Goal: Task Accomplishment & Management: Manage account settings

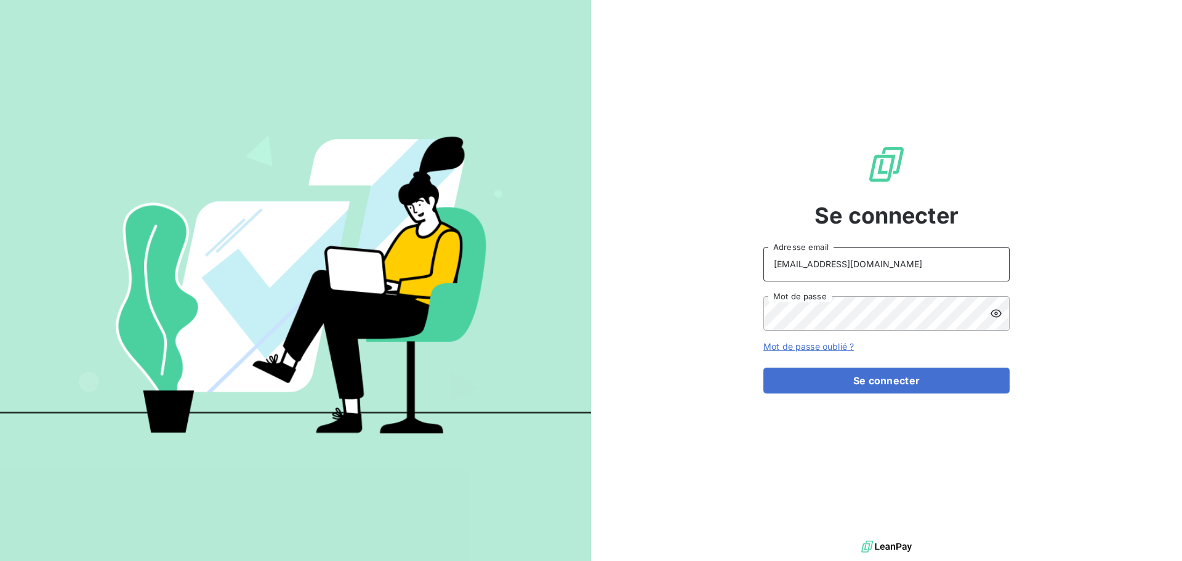
click at [853, 262] on input "[EMAIL_ADDRESS][DOMAIN_NAME]" at bounding box center [886, 264] width 246 height 34
type input "[EMAIL_ADDRESS][DOMAIN_NAME]"
click at [888, 388] on button "Se connecter" at bounding box center [886, 380] width 246 height 26
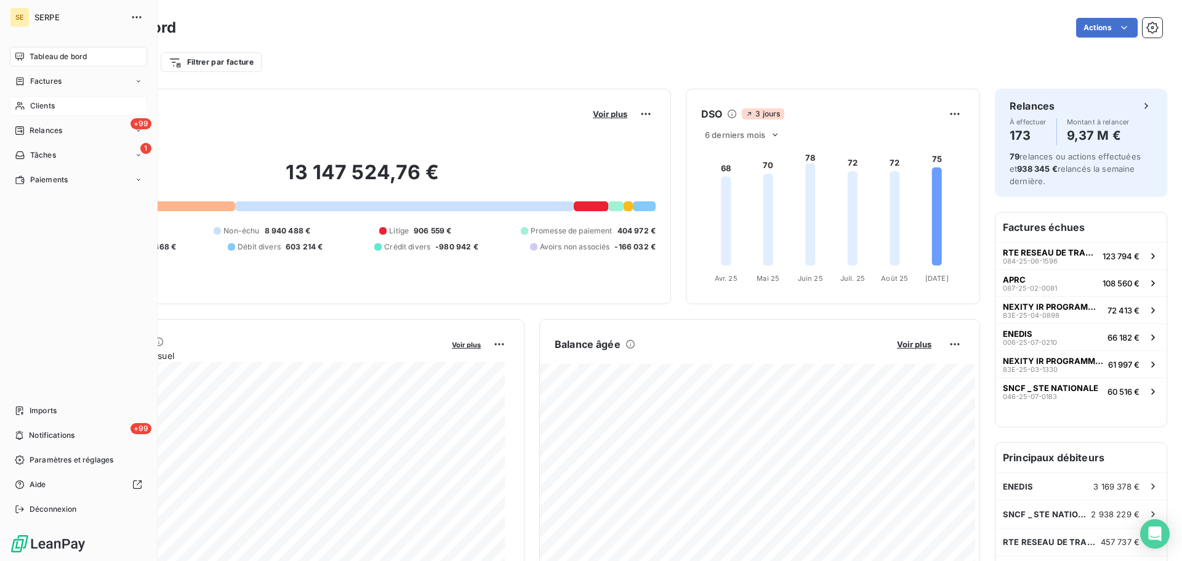
click at [28, 108] on div "Clients" at bounding box center [78, 106] width 137 height 20
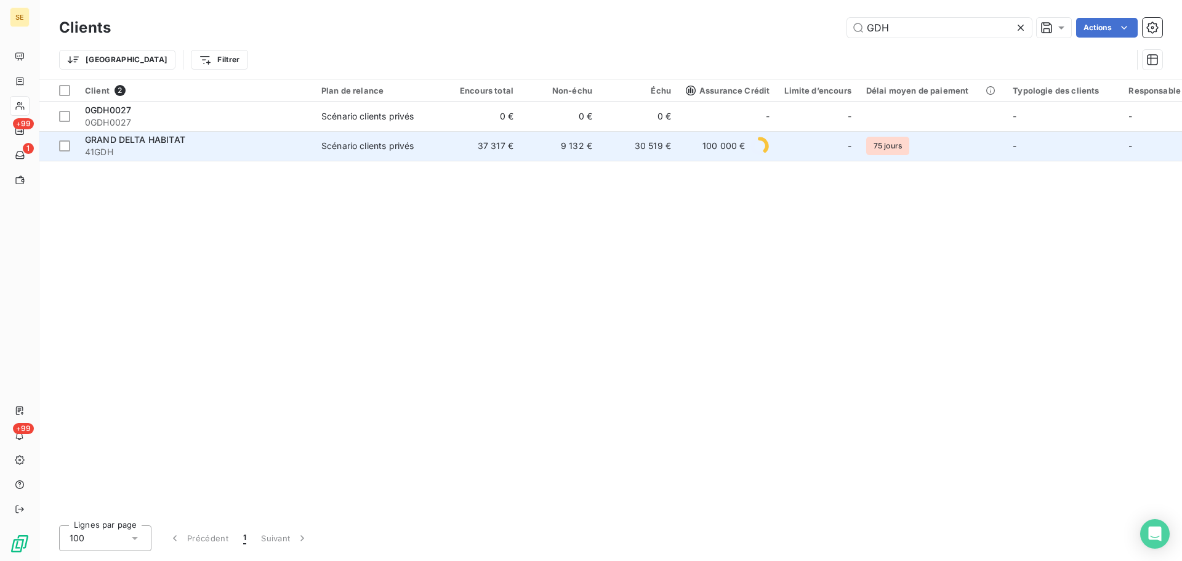
type input "GDH"
click at [576, 151] on td "9 132 €" at bounding box center [560, 146] width 79 height 30
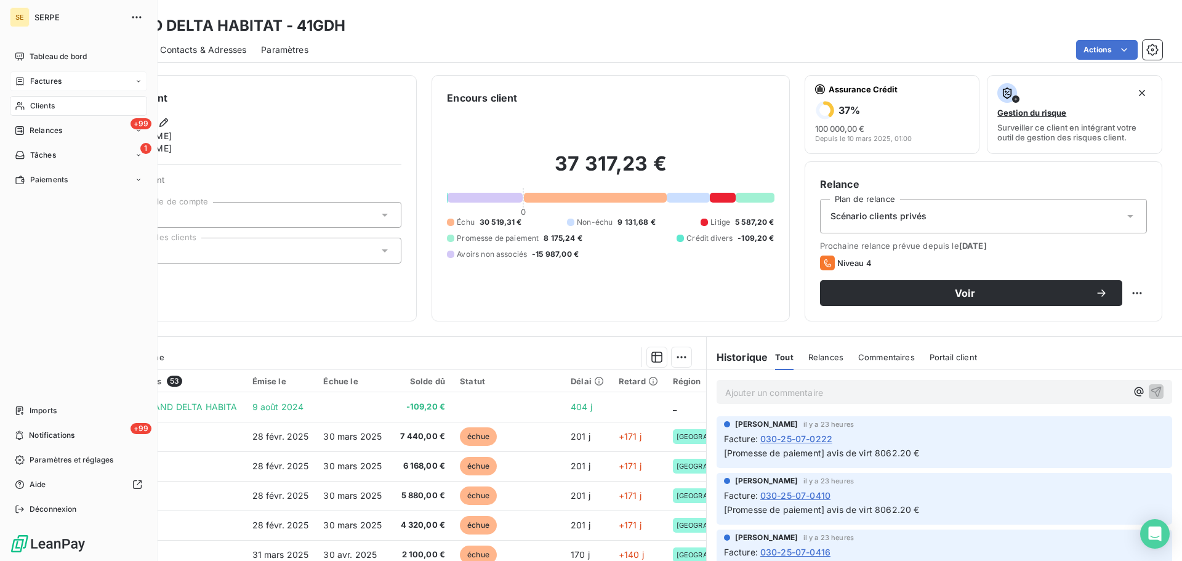
click at [30, 87] on div "Factures" at bounding box center [78, 81] width 137 height 20
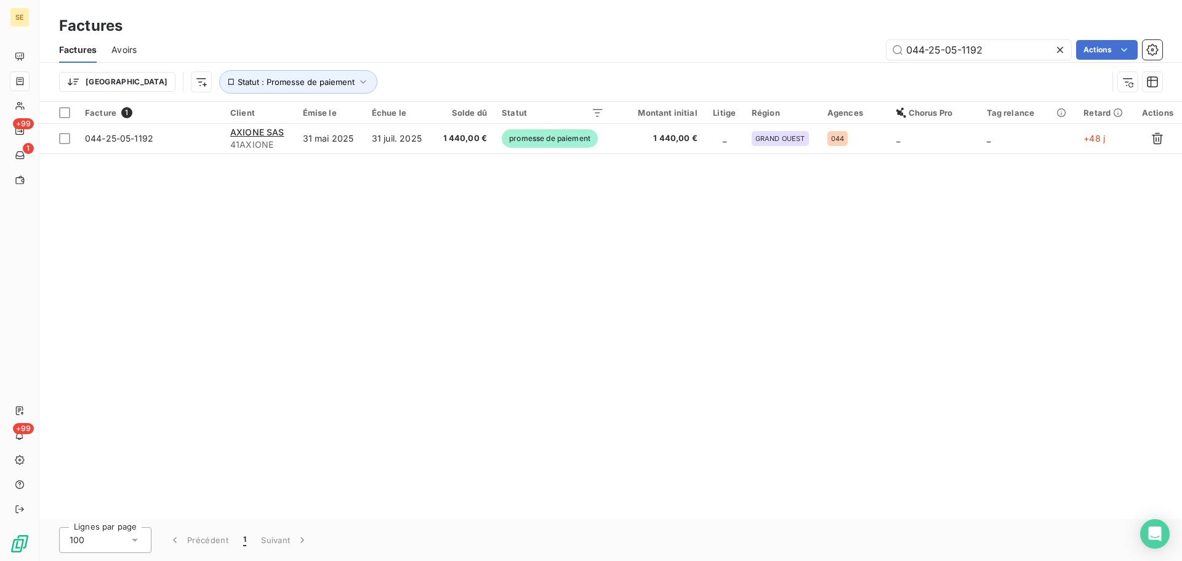
click at [1055, 50] on icon at bounding box center [1060, 50] width 12 height 12
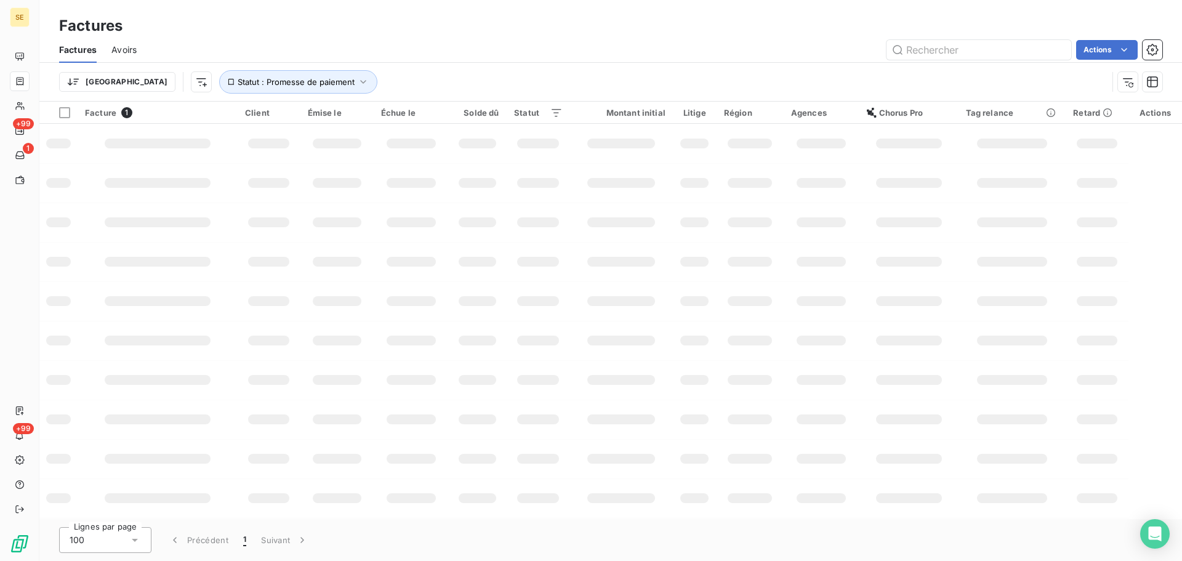
click at [234, 95] on div "Trier Statut : Promesse de paiement" at bounding box center [610, 82] width 1103 height 38
click at [238, 84] on span "Statut : Promesse de paiement" at bounding box center [296, 82] width 117 height 10
click at [230, 147] on span "Supprimer le filtre" at bounding box center [217, 148] width 71 height 12
click at [140, 79] on html "SE +99 1 +99 Factures Factures Avoirs Actions Trier Filtrer Facture 114 Client …" at bounding box center [591, 280] width 1182 height 561
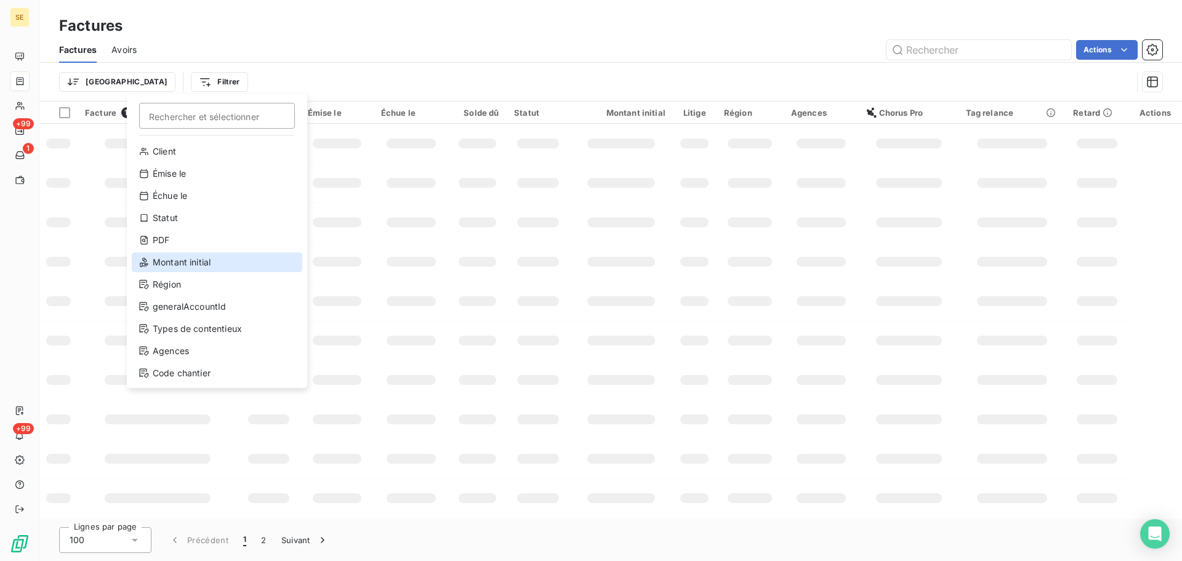
click at [189, 263] on div "Montant initial" at bounding box center [217, 262] width 171 height 20
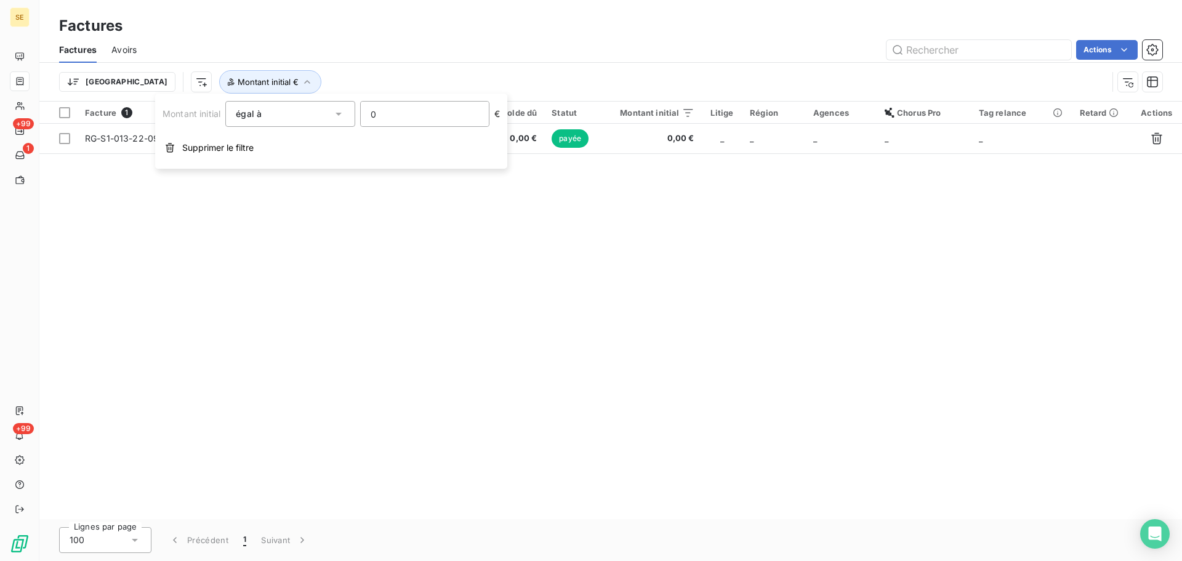
click at [433, 116] on input "0" at bounding box center [425, 114] width 128 height 25
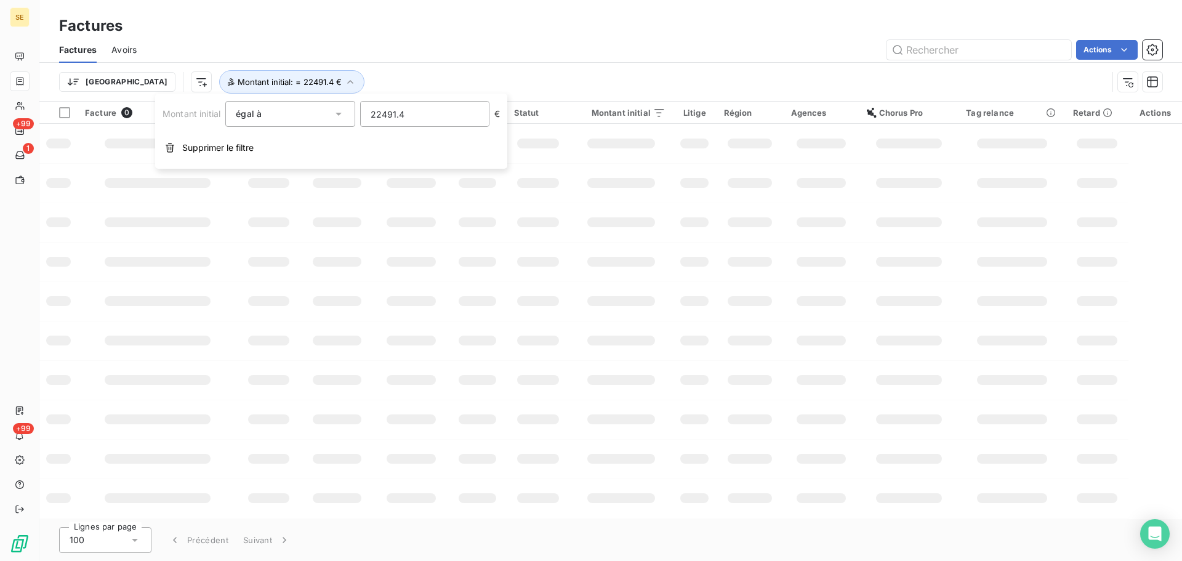
type input "22491.42"
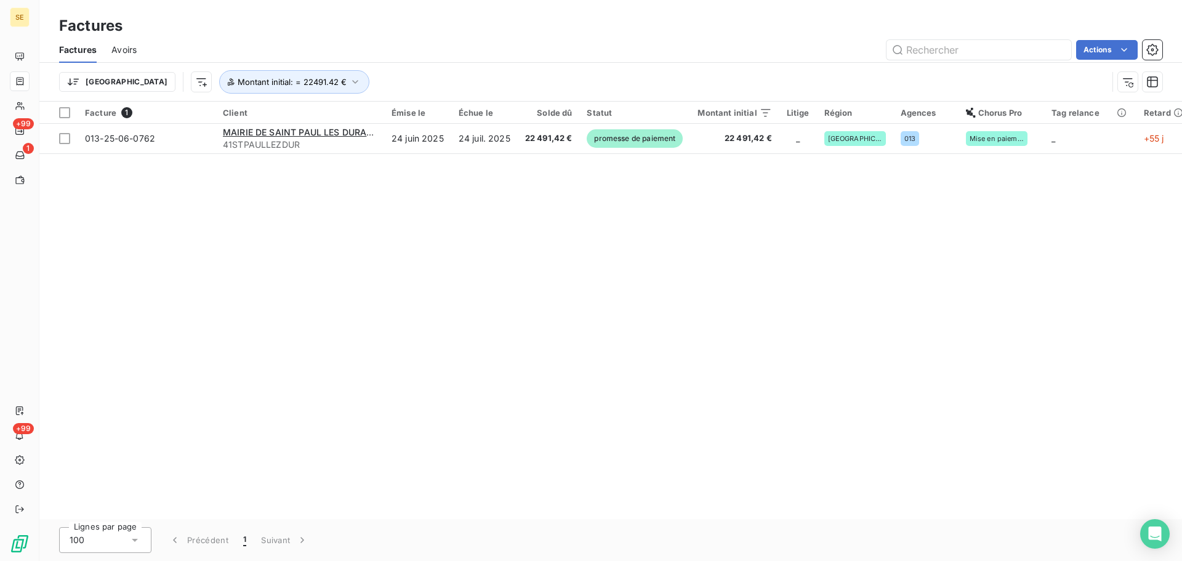
click at [425, 302] on div "Facture 1 Client Émise le Échue le Solde dû Statut Montant initial Litige Régio…" at bounding box center [610, 310] width 1142 height 417
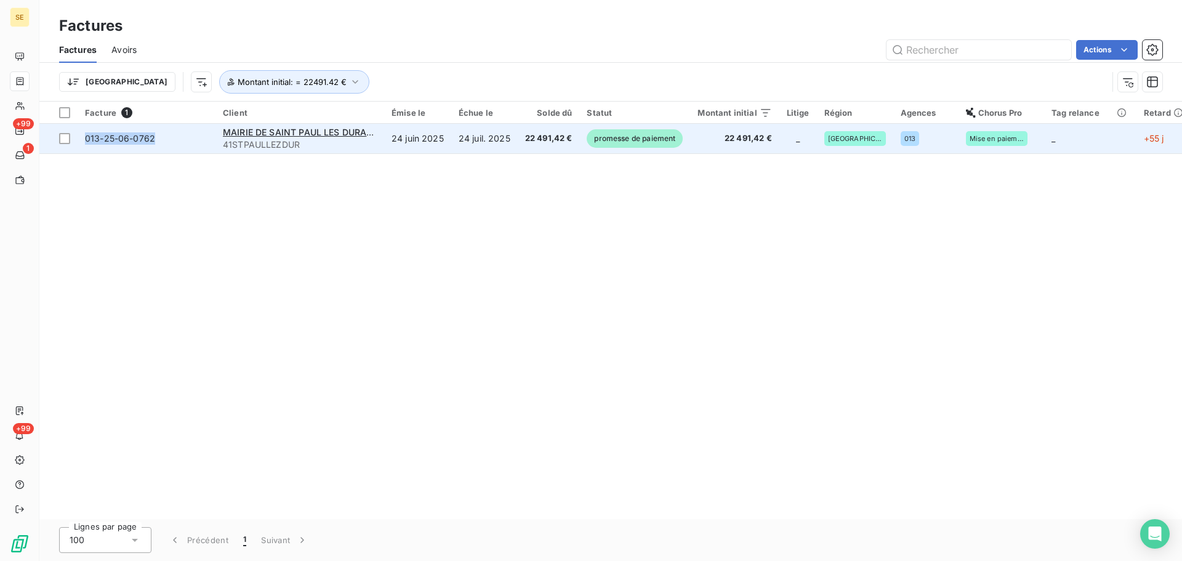
drag, startPoint x: 180, startPoint y: 142, endPoint x: 81, endPoint y: 138, distance: 98.6
click at [81, 138] on td "013-25-06-0762" at bounding box center [147, 139] width 138 height 30
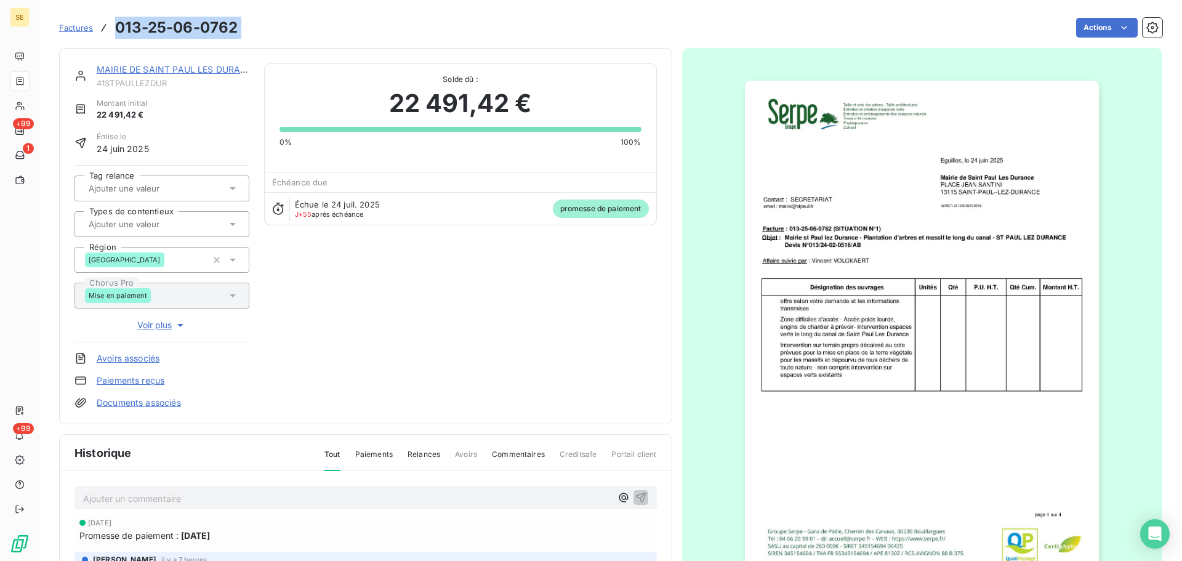
drag, startPoint x: 251, startPoint y: 31, endPoint x: 114, endPoint y: 25, distance: 136.8
click at [114, 25] on div "Factures 013-25-06-0762 Actions" at bounding box center [610, 28] width 1103 height 26
copy section "013-25-06-0762 Actions"
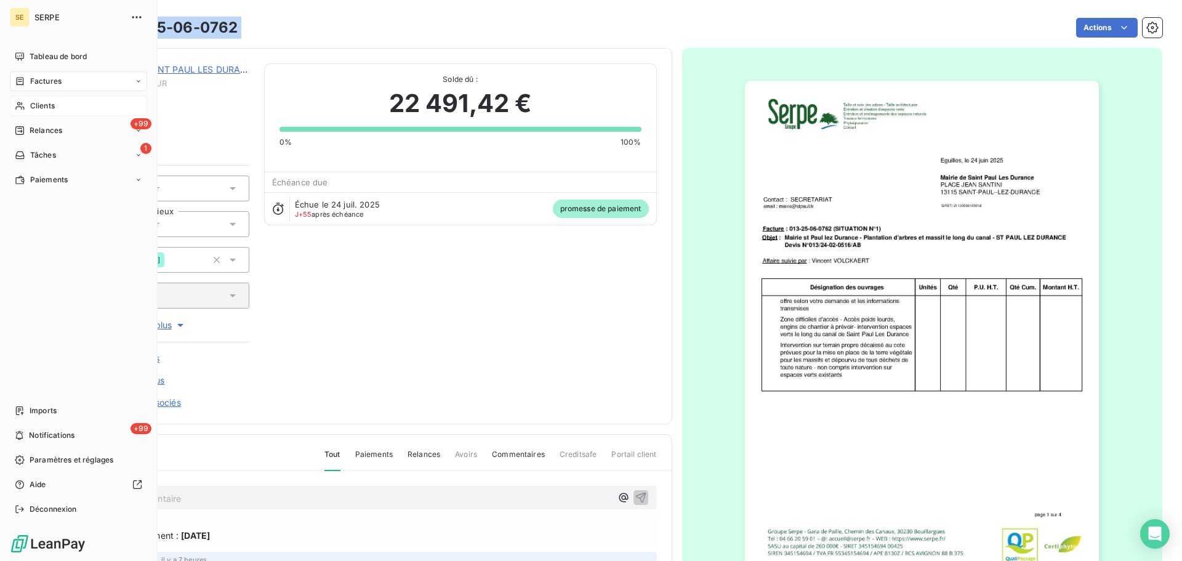
click at [39, 101] on span "Clients" at bounding box center [42, 105] width 25 height 11
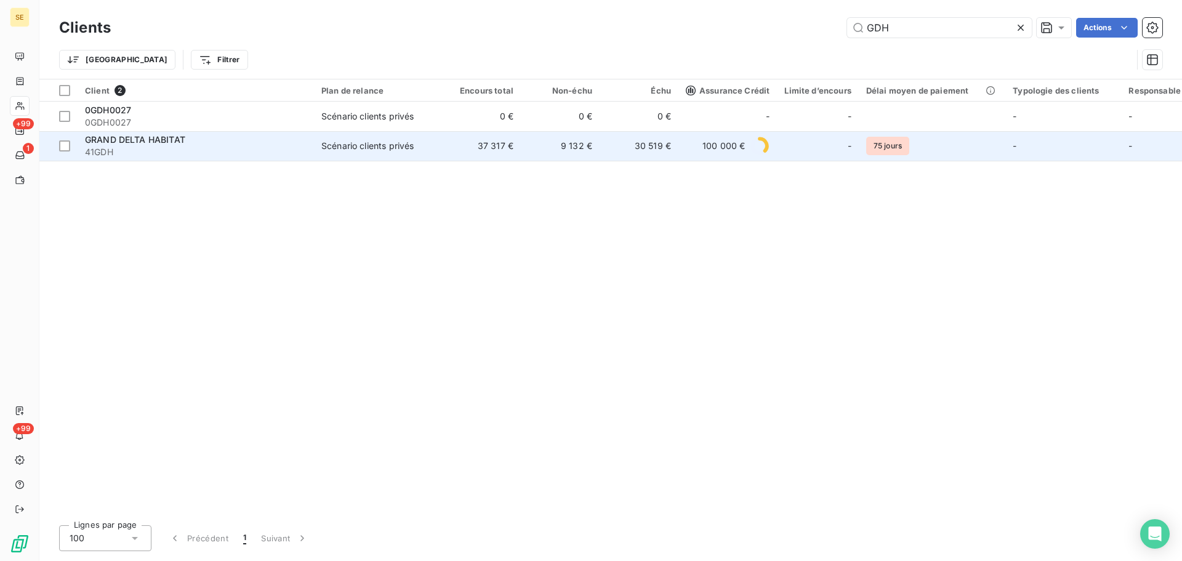
click at [459, 152] on td "37 317 €" at bounding box center [481, 146] width 79 height 30
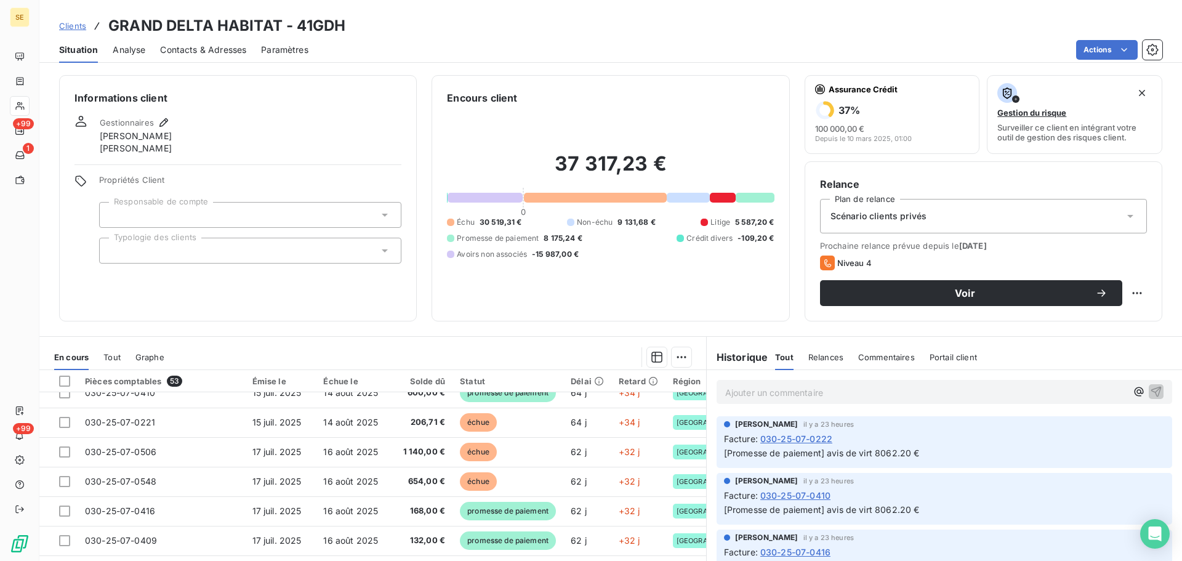
scroll to position [529, 0]
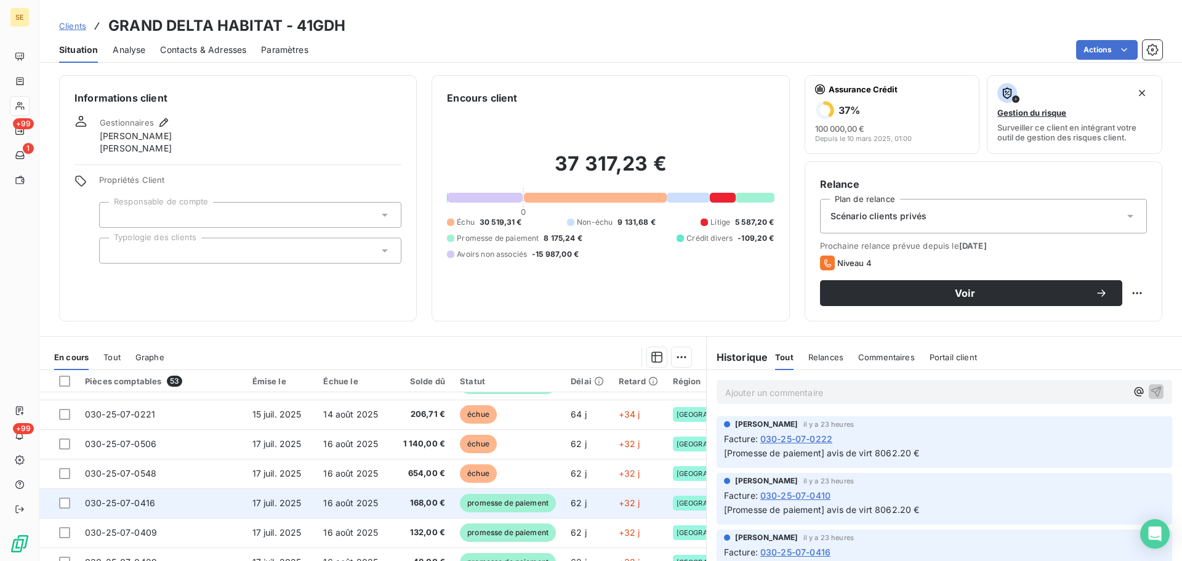
click at [493, 505] on span "promesse de paiement" at bounding box center [508, 503] width 96 height 18
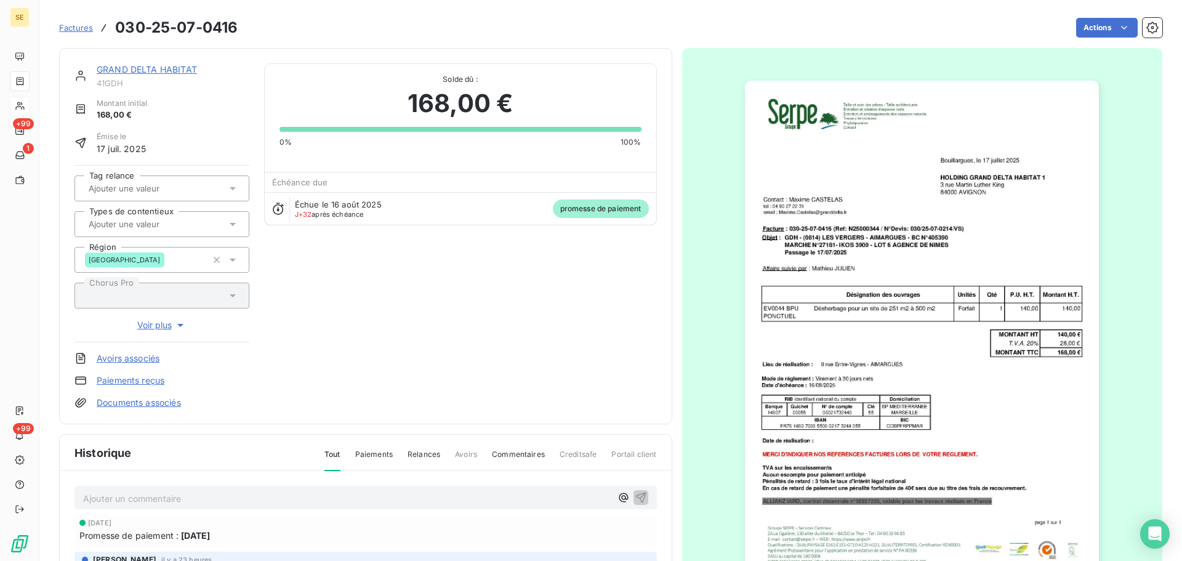
scroll to position [5, 0]
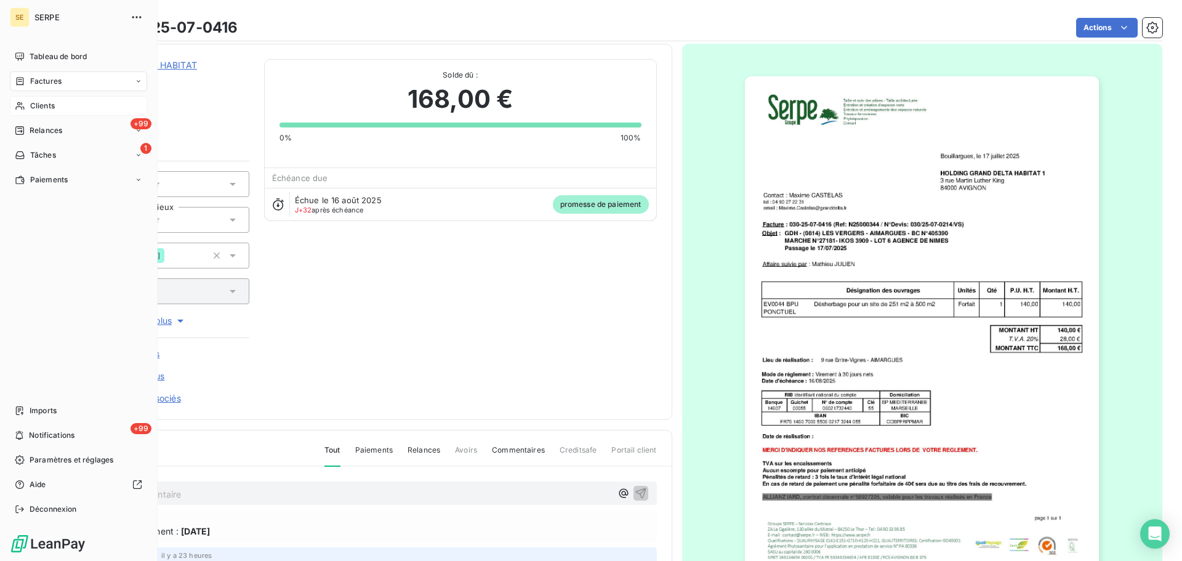
click at [44, 110] on span "Clients" at bounding box center [42, 105] width 25 height 11
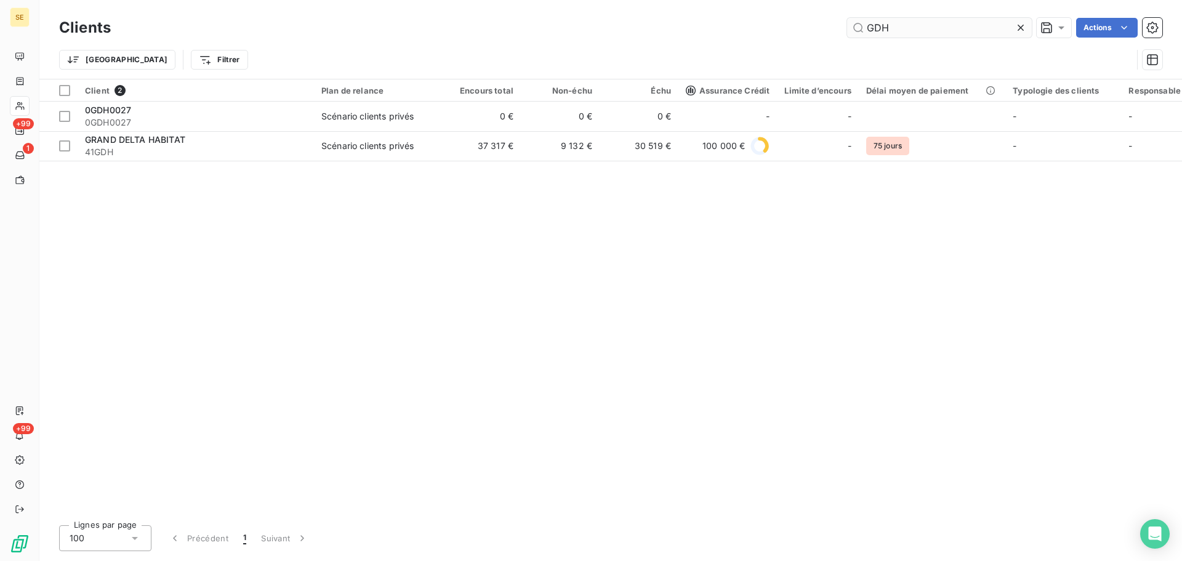
click at [903, 30] on input "GDH" at bounding box center [939, 28] width 185 height 20
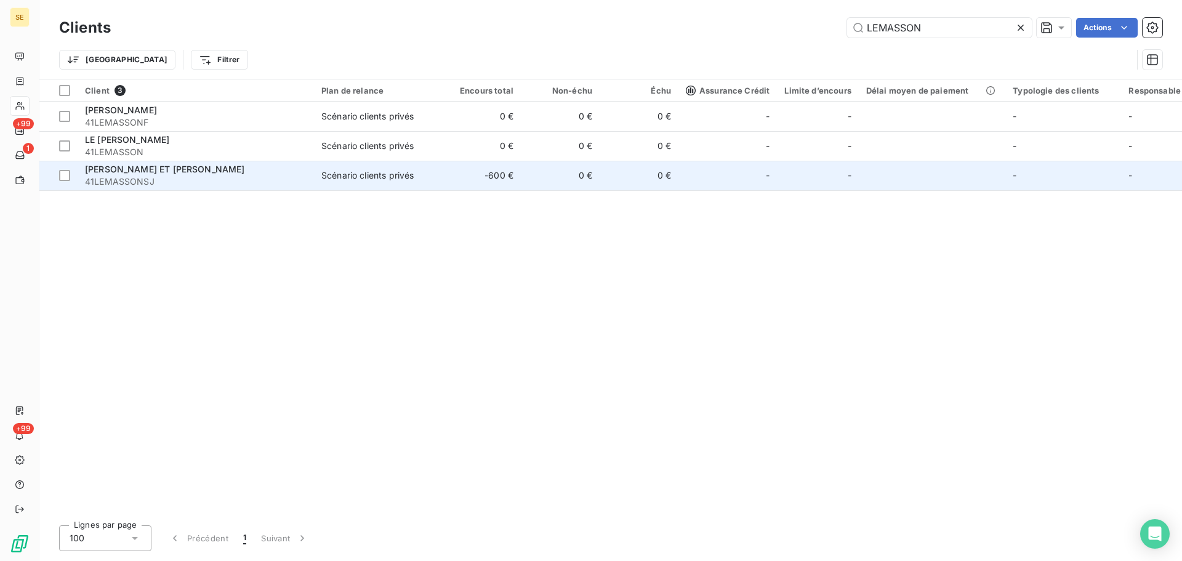
type input "LEMASSON"
click at [140, 174] on span "[PERSON_NAME] ET [PERSON_NAME]" at bounding box center [165, 169] width 160 height 10
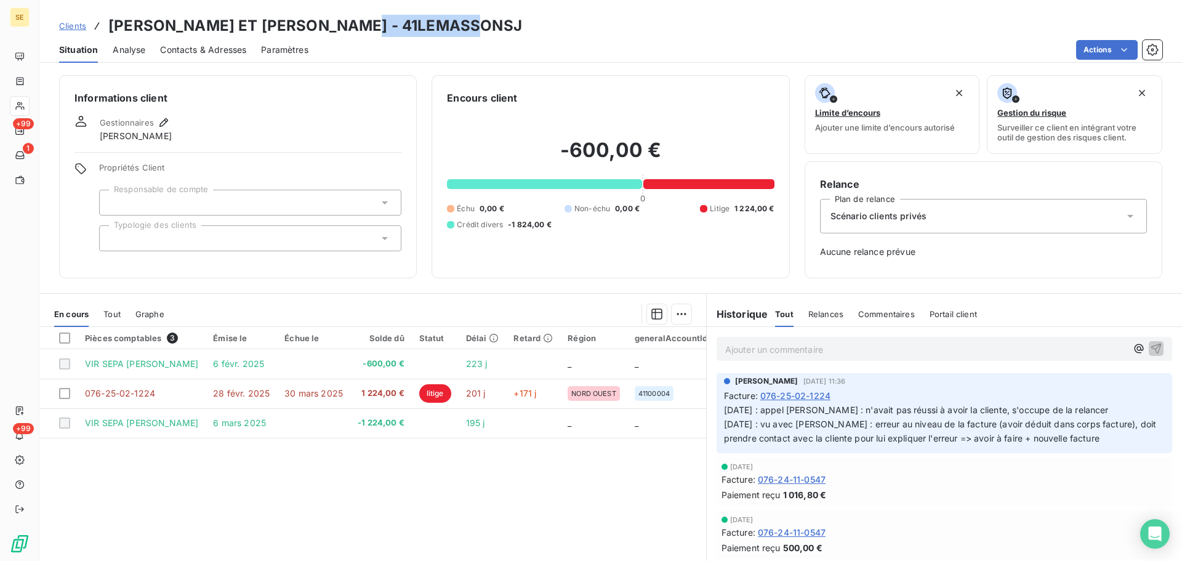
drag, startPoint x: 486, startPoint y: 36, endPoint x: 363, endPoint y: 22, distance: 123.9
click at [363, 22] on div "Clients [PERSON_NAME] ET JACQUES - 41LEMASSONSJ" at bounding box center [610, 26] width 1142 height 22
copy h3 "41LEMASSONSJ"
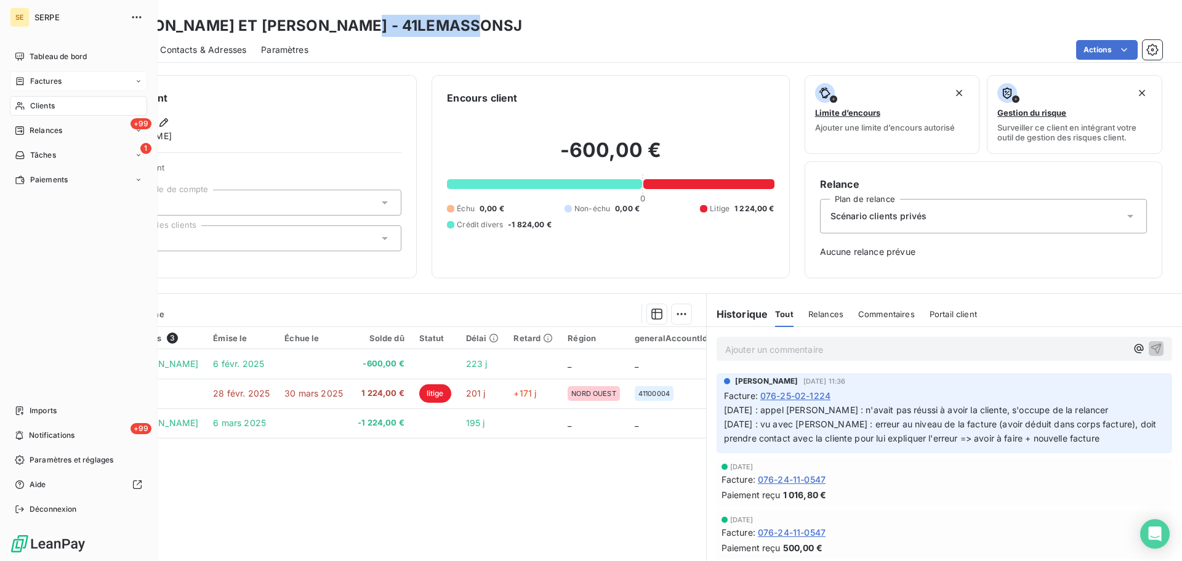
click at [49, 83] on span "Factures" at bounding box center [45, 81] width 31 height 11
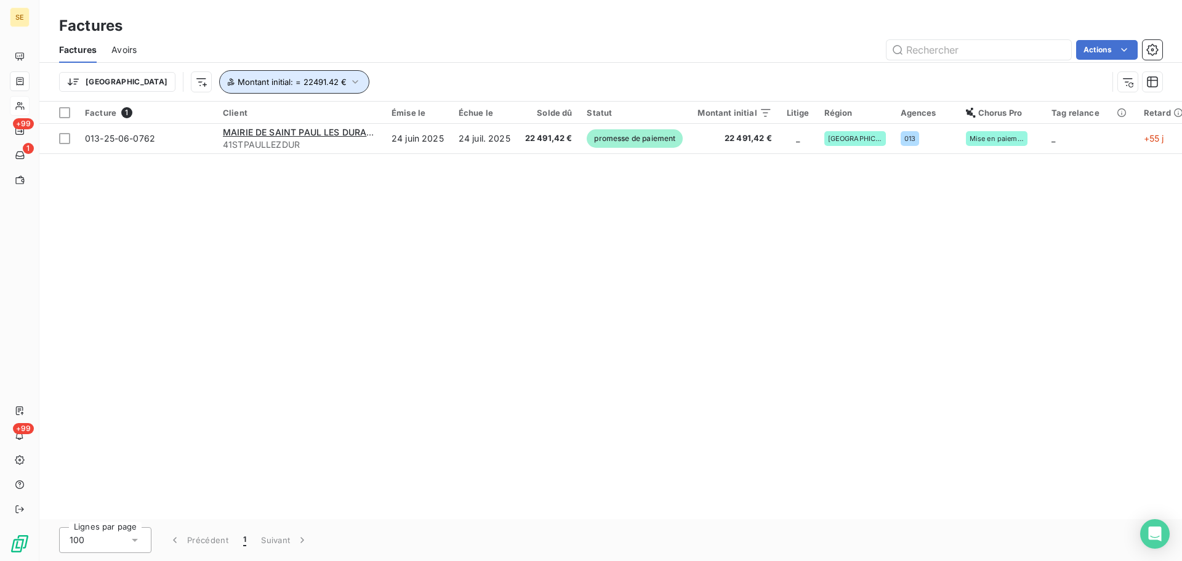
click at [238, 84] on span "Montant initial : = 22491.42 €" at bounding box center [292, 82] width 109 height 10
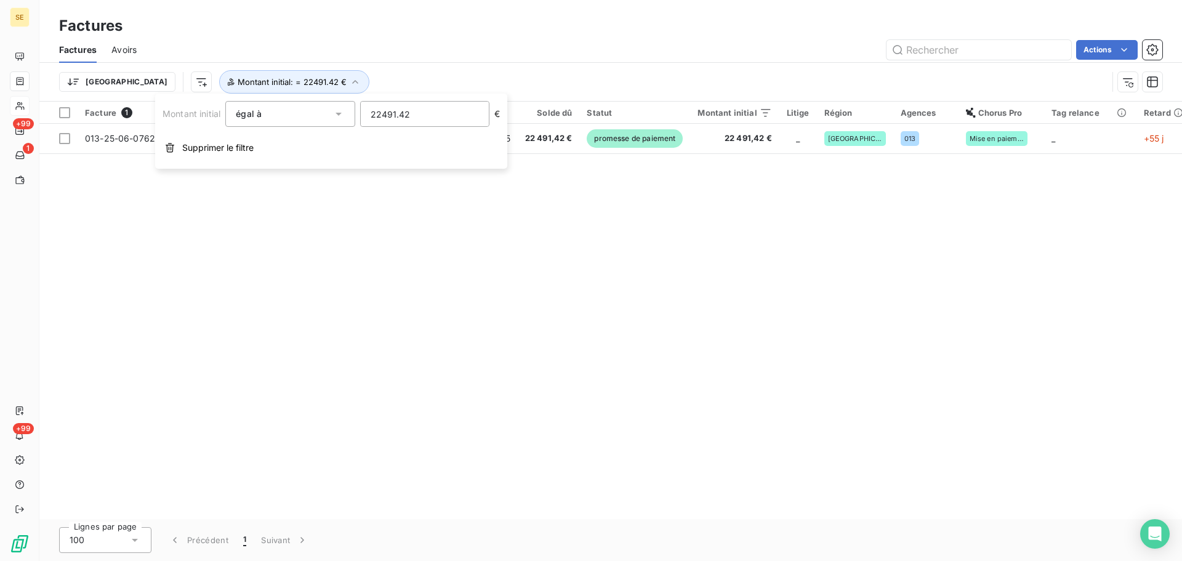
drag, startPoint x: 426, startPoint y: 119, endPoint x: 281, endPoint y: 113, distance: 145.4
click at [281, 113] on div "Montant initial égal à eq 22491.42 €" at bounding box center [331, 114] width 337 height 26
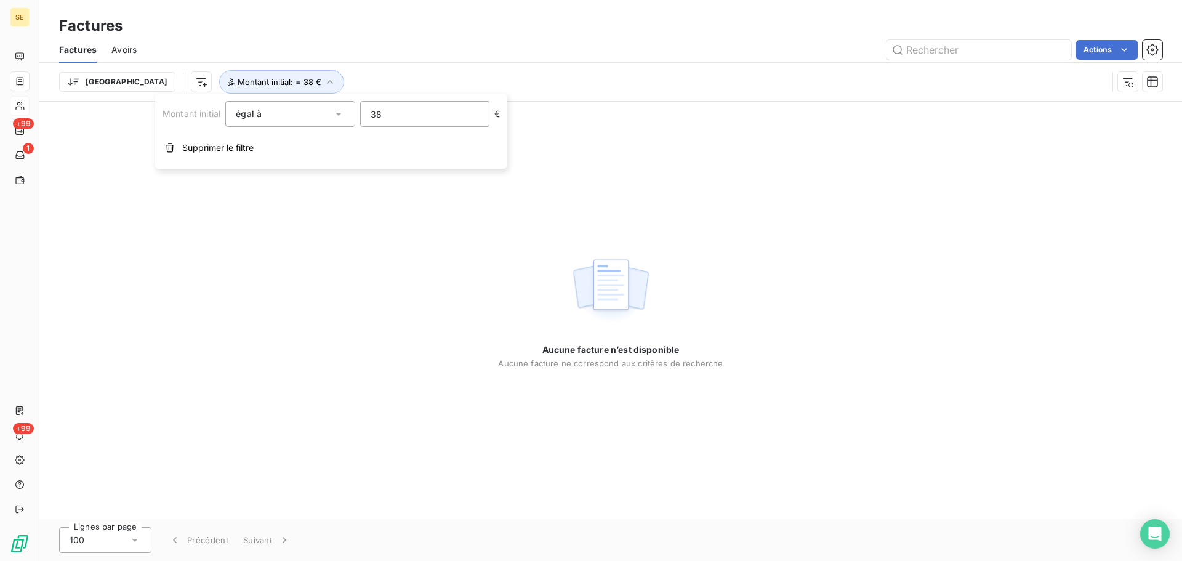
type input "3"
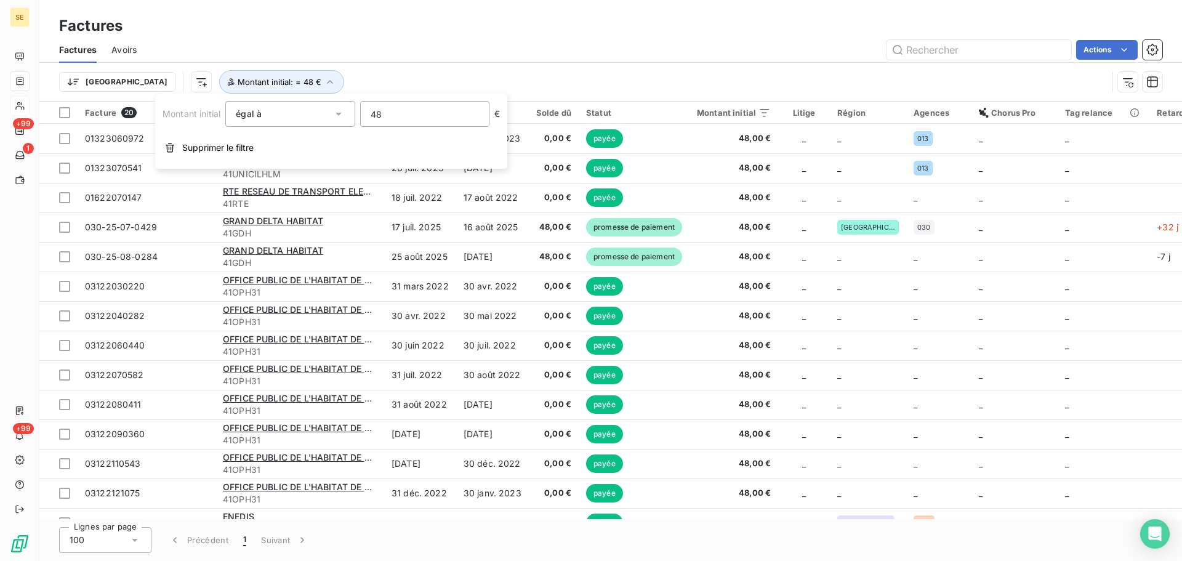
type input "4"
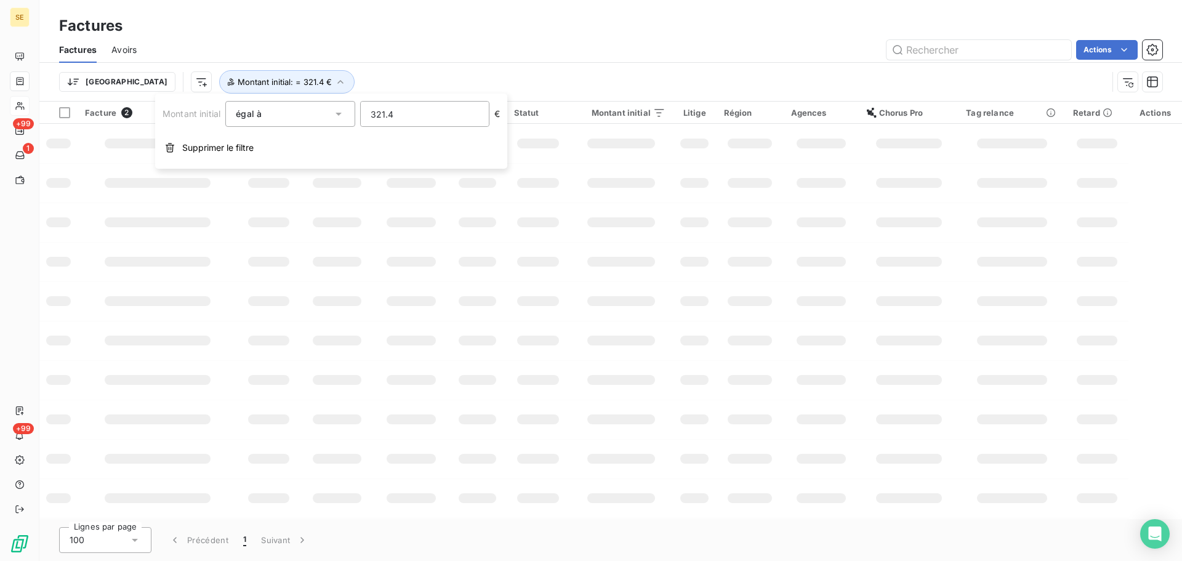
type input "321.41"
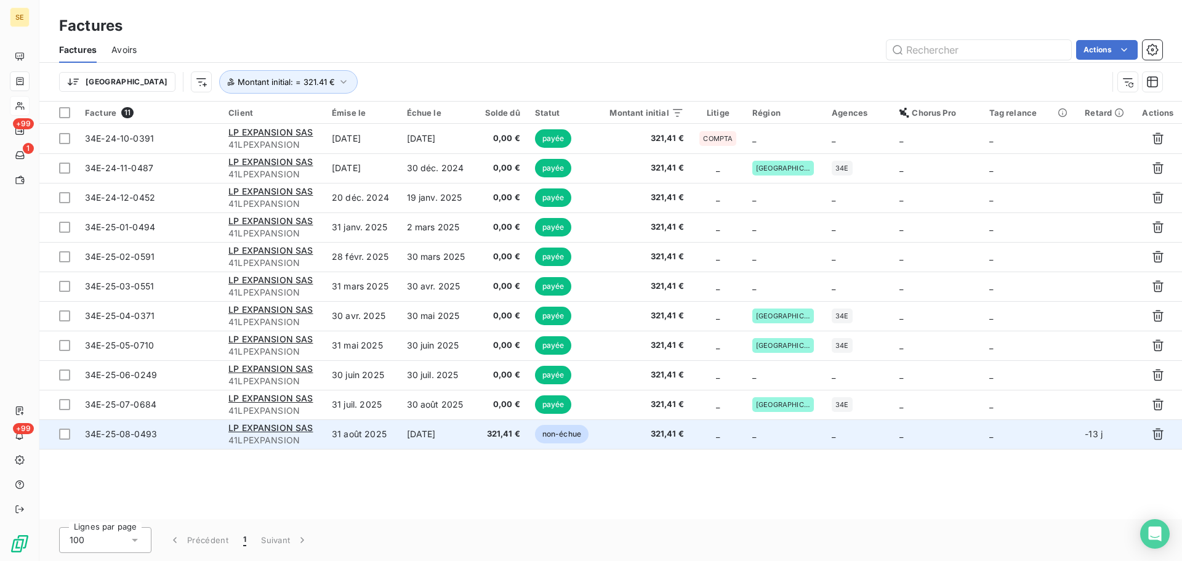
click at [419, 434] on td "[DATE]" at bounding box center [438, 434] width 76 height 30
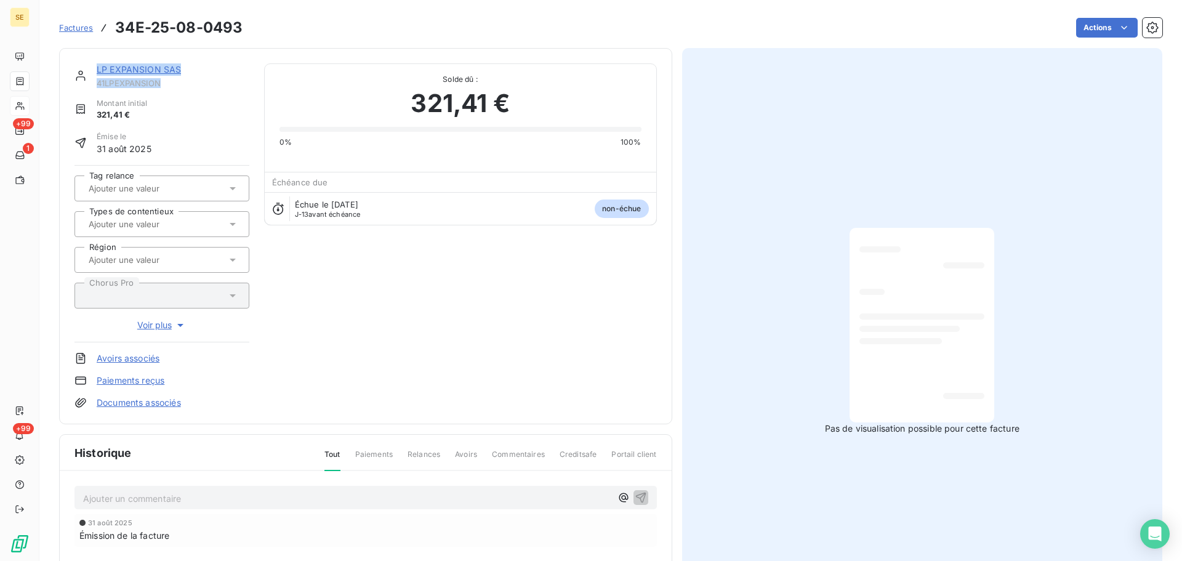
drag, startPoint x: 164, startPoint y: 79, endPoint x: 78, endPoint y: 81, distance: 86.2
click at [78, 81] on div "LP EXPANSION SAS 41LPEXPANSION" at bounding box center [161, 75] width 175 height 25
click at [81, 82] on div "LP EXPANSION SAS 41LPEXPANSION" at bounding box center [161, 75] width 175 height 25
drag, startPoint x: 169, startPoint y: 86, endPoint x: 98, endPoint y: 82, distance: 70.9
click at [98, 82] on span "41LPEXPANSION" at bounding box center [173, 83] width 153 height 10
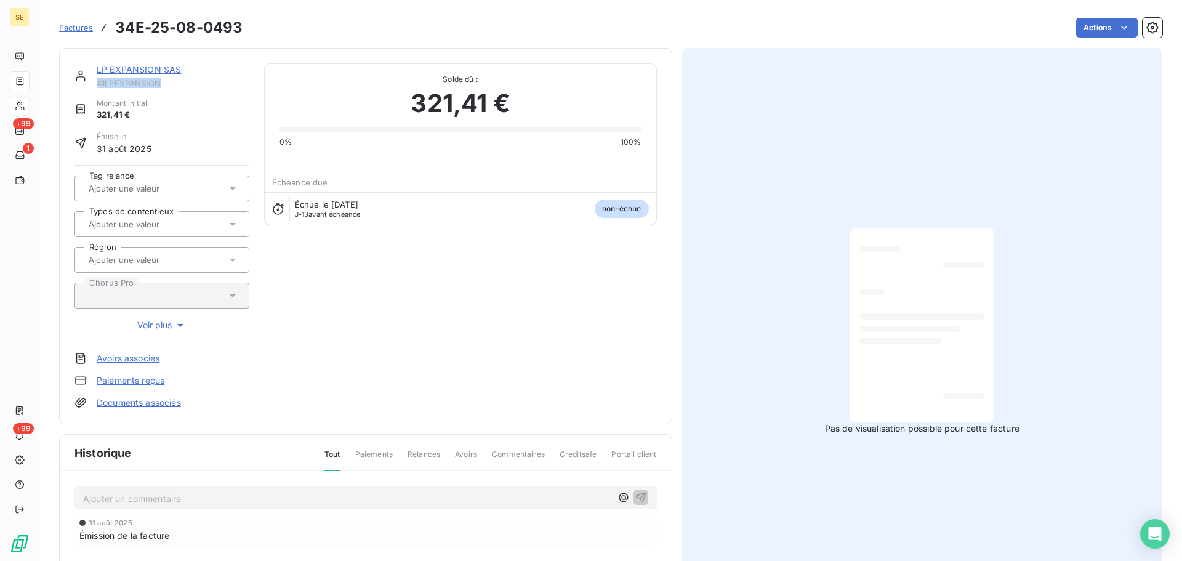
copy span "41LPEXPANSION"
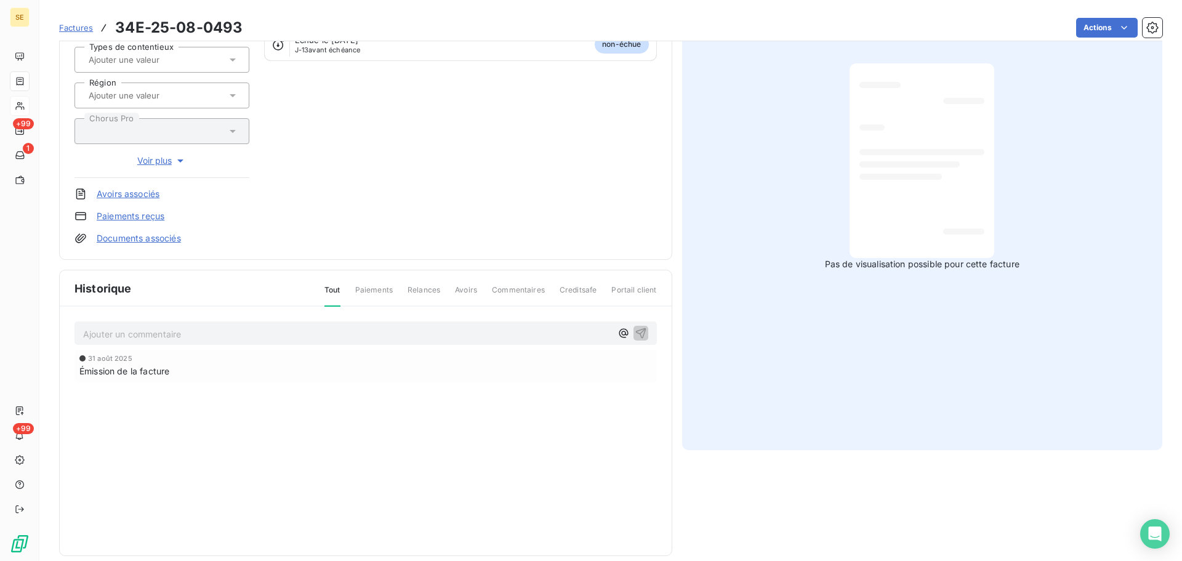
scroll to position [1, 0]
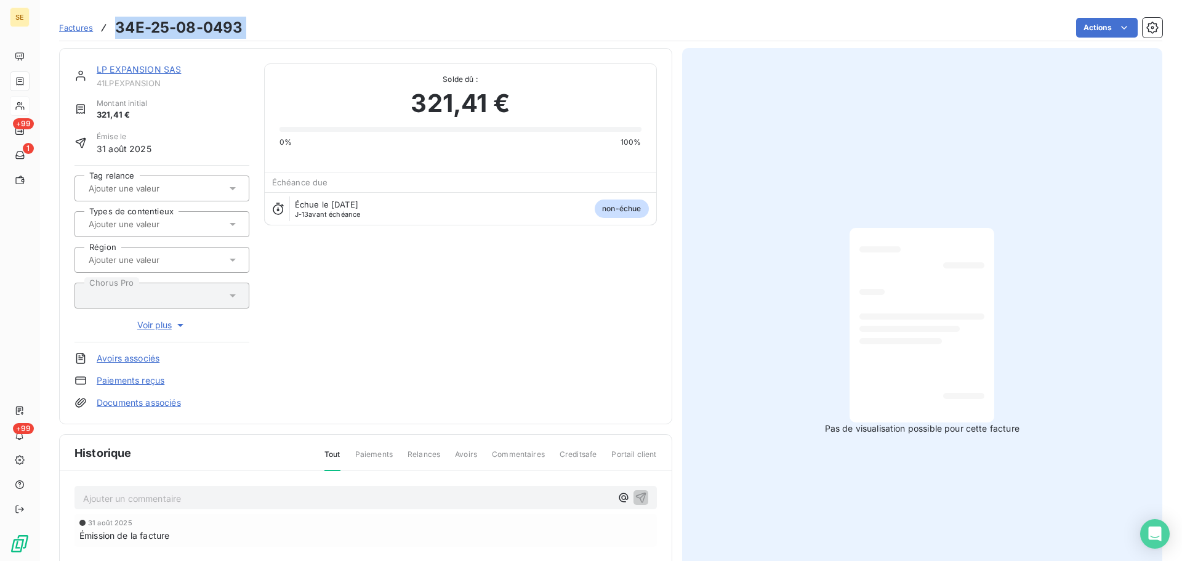
drag, startPoint x: 250, startPoint y: 23, endPoint x: 113, endPoint y: 19, distance: 136.7
click at [113, 19] on div "Factures 34E-25-08-0493 Actions" at bounding box center [610, 28] width 1103 height 26
copy section "34E-25-08-0493 Actions"
drag, startPoint x: 173, startPoint y: 86, endPoint x: 95, endPoint y: 78, distance: 78.0
click at [95, 78] on div "LP EXPANSION SAS 41LPEXPANSION" at bounding box center [161, 75] width 175 height 25
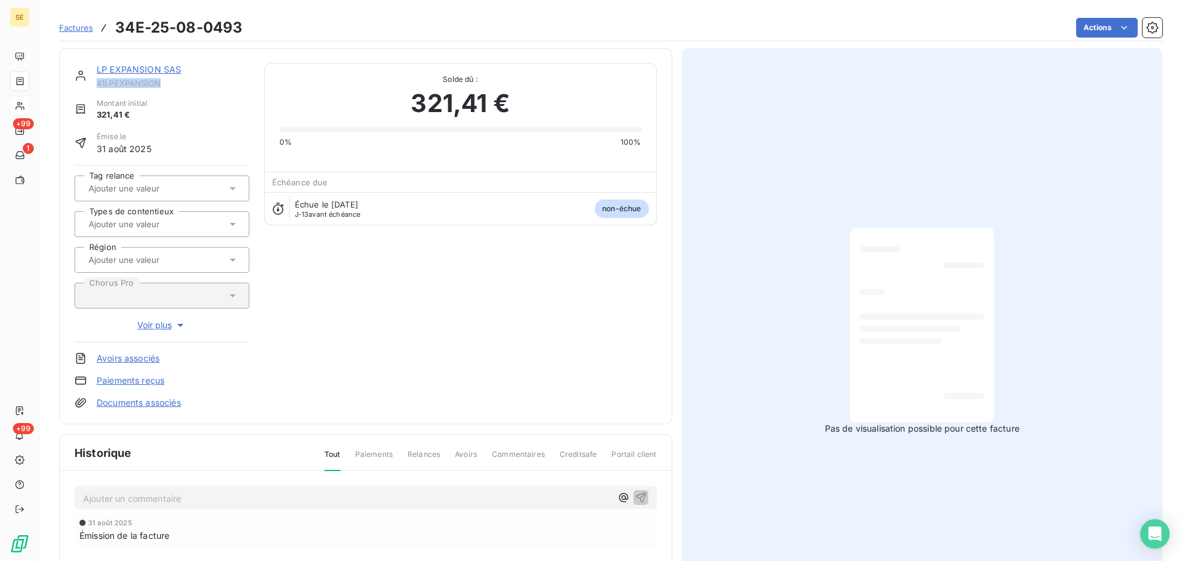
copy span "41LPEXPANSION"
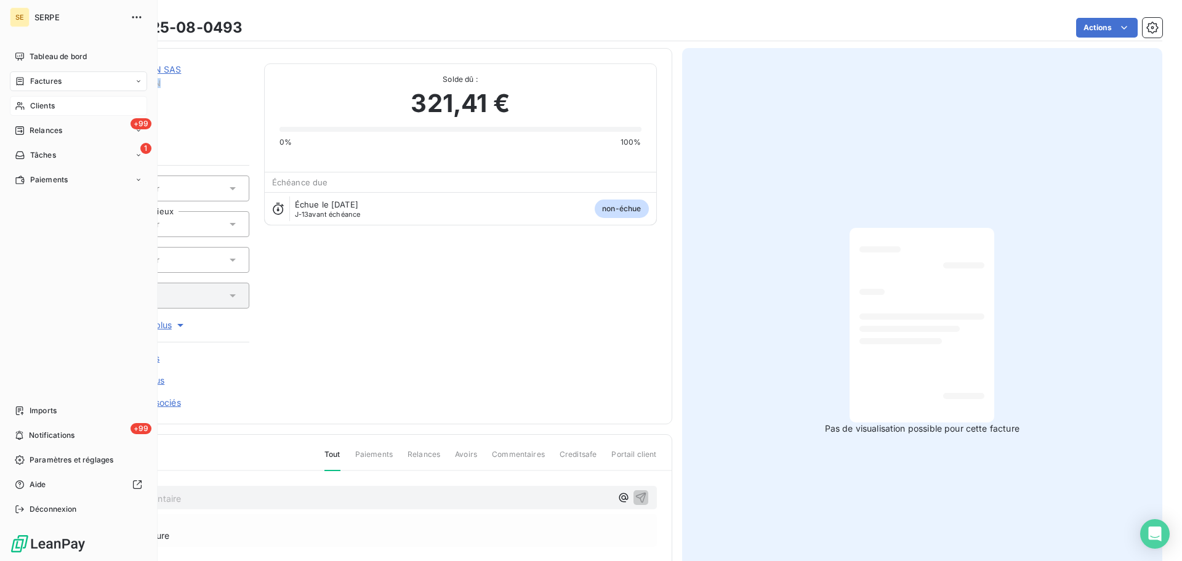
click at [39, 98] on div "Clients" at bounding box center [78, 106] width 137 height 20
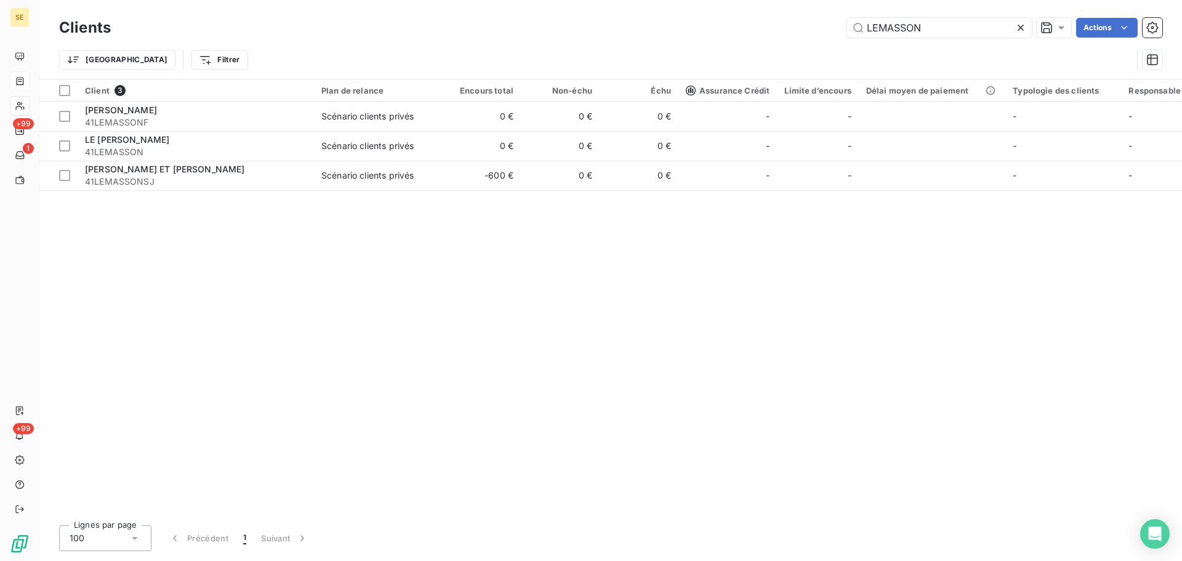
drag, startPoint x: 835, startPoint y: 30, endPoint x: 812, endPoint y: 28, distance: 22.8
click at [826, 30] on div "LEMASSON Actions" at bounding box center [644, 28] width 1037 height 20
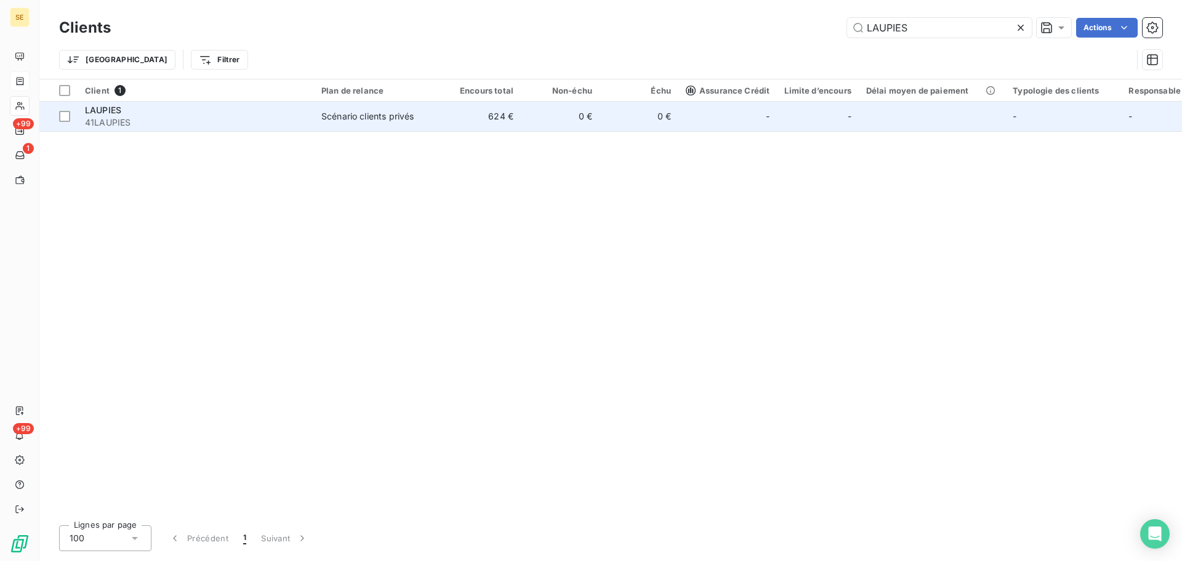
type input "LAUPIES"
click at [656, 130] on td "0 €" at bounding box center [639, 117] width 79 height 30
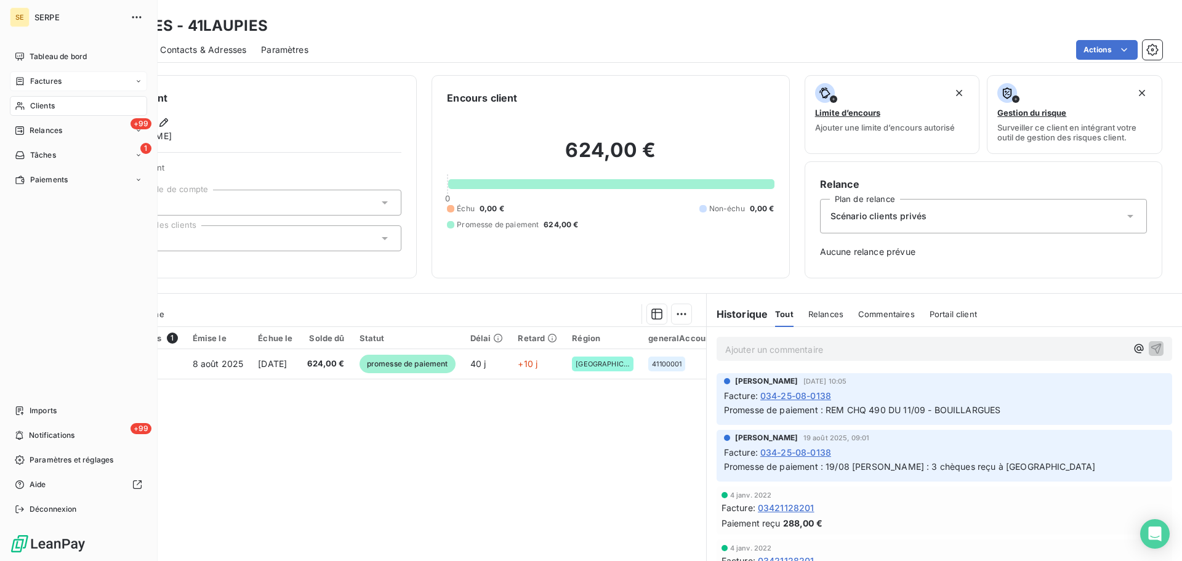
click at [50, 102] on span "Clients" at bounding box center [42, 105] width 25 height 11
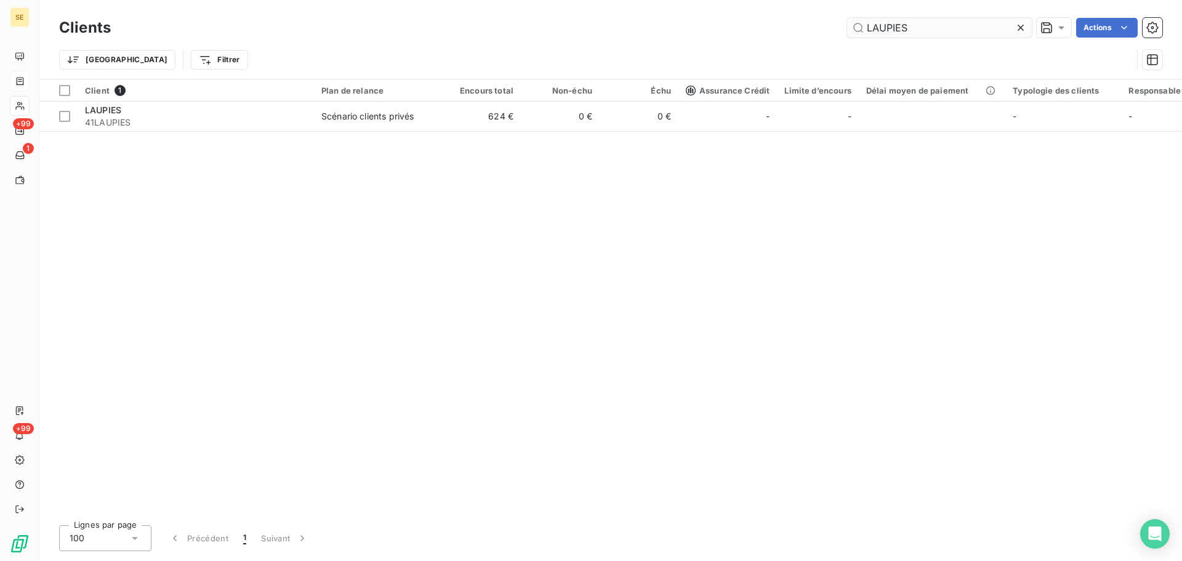
click at [915, 35] on input "LAUPIES" at bounding box center [939, 28] width 185 height 20
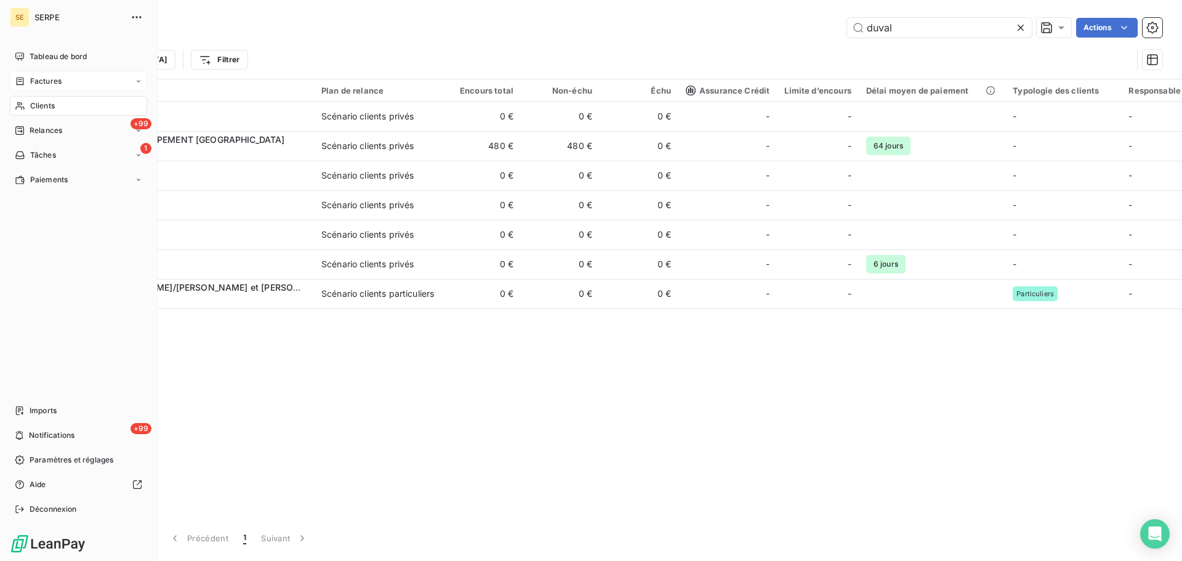
click at [46, 106] on span "Clients" at bounding box center [42, 105] width 25 height 11
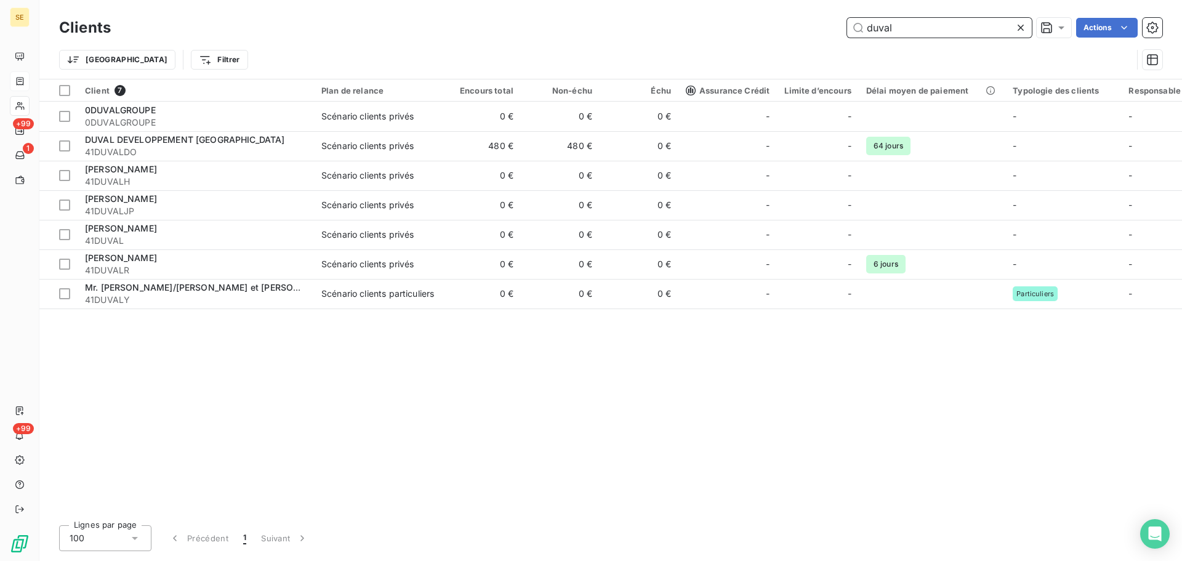
click at [913, 31] on input "duval" at bounding box center [939, 28] width 185 height 20
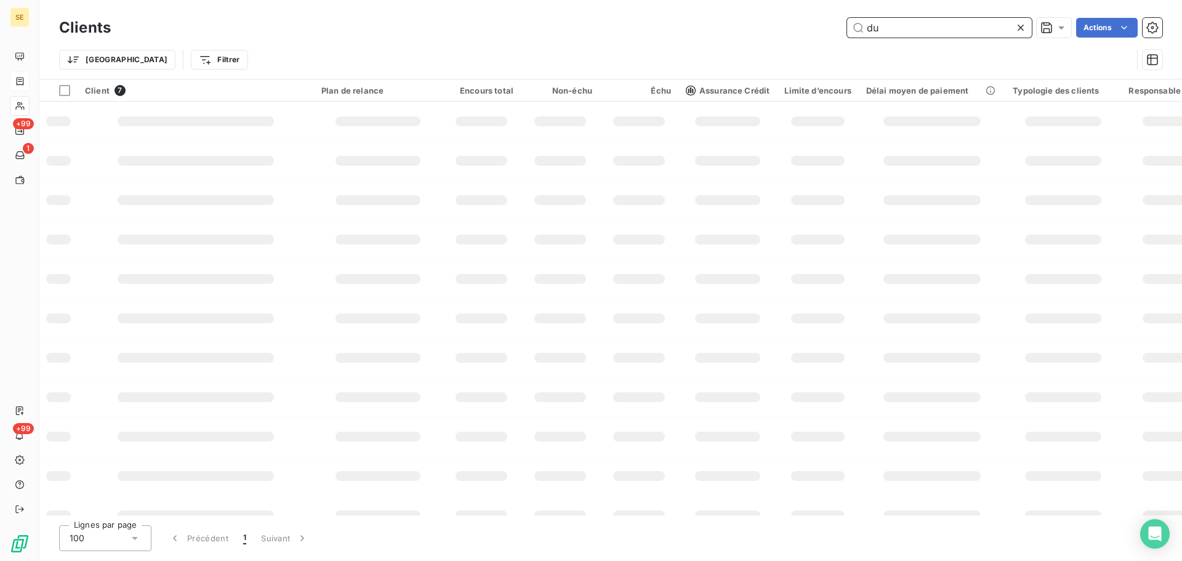
type input "d"
paste input "[PERSON_NAME]"
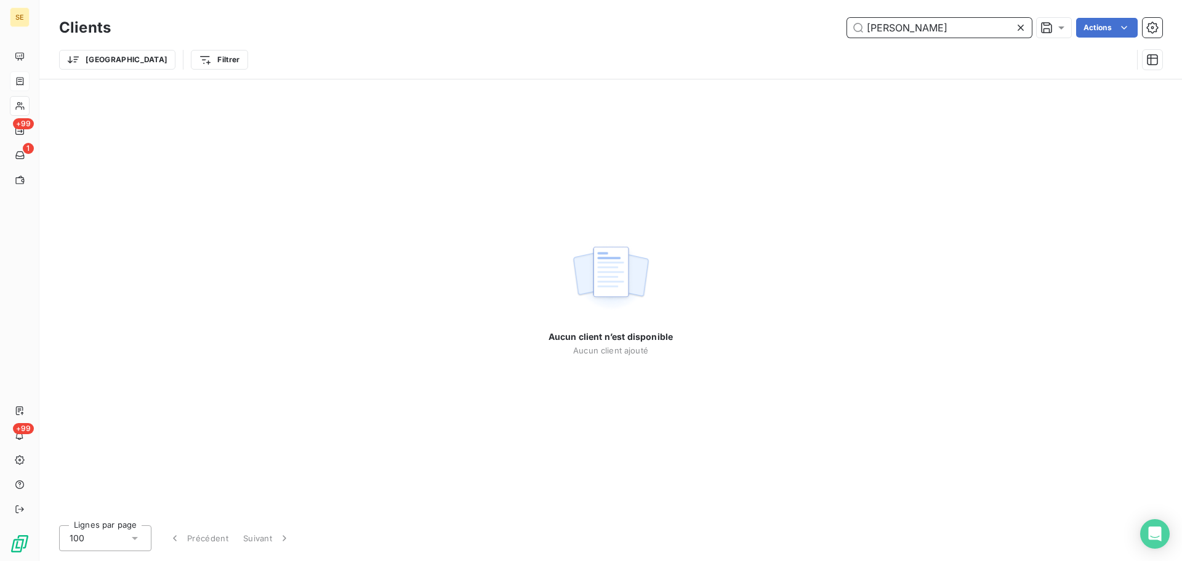
click at [924, 27] on input "[PERSON_NAME]" at bounding box center [939, 28] width 185 height 20
click at [1003, 29] on input "BROSSARDJean-[PERSON_NAME]" at bounding box center [939, 28] width 185 height 20
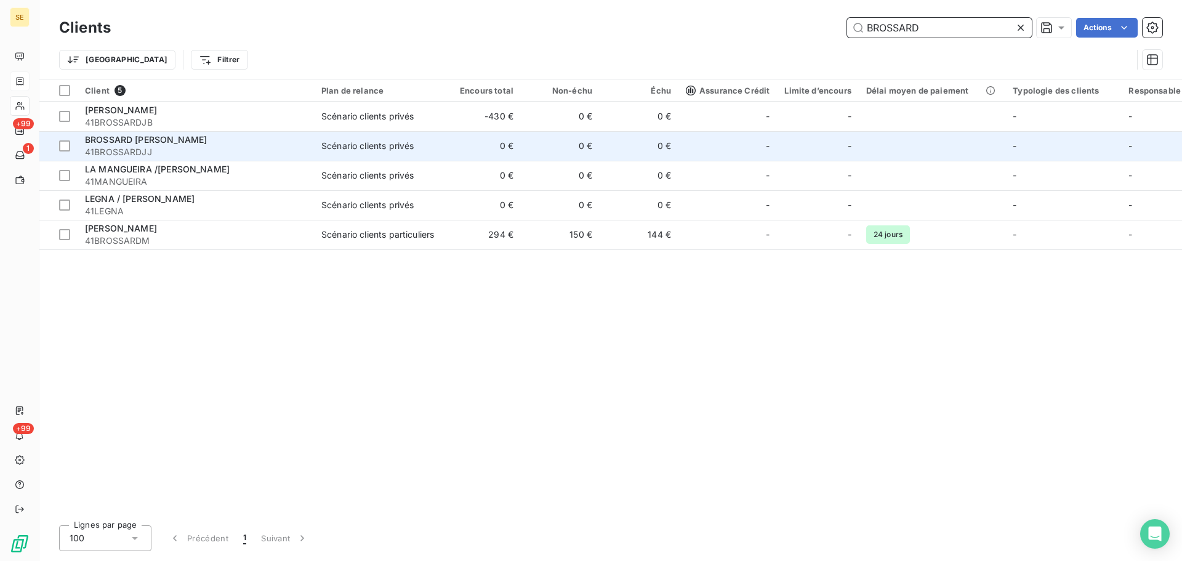
type input "BROSSARD"
click at [349, 140] on div "Scénario clients privés" at bounding box center [367, 146] width 92 height 12
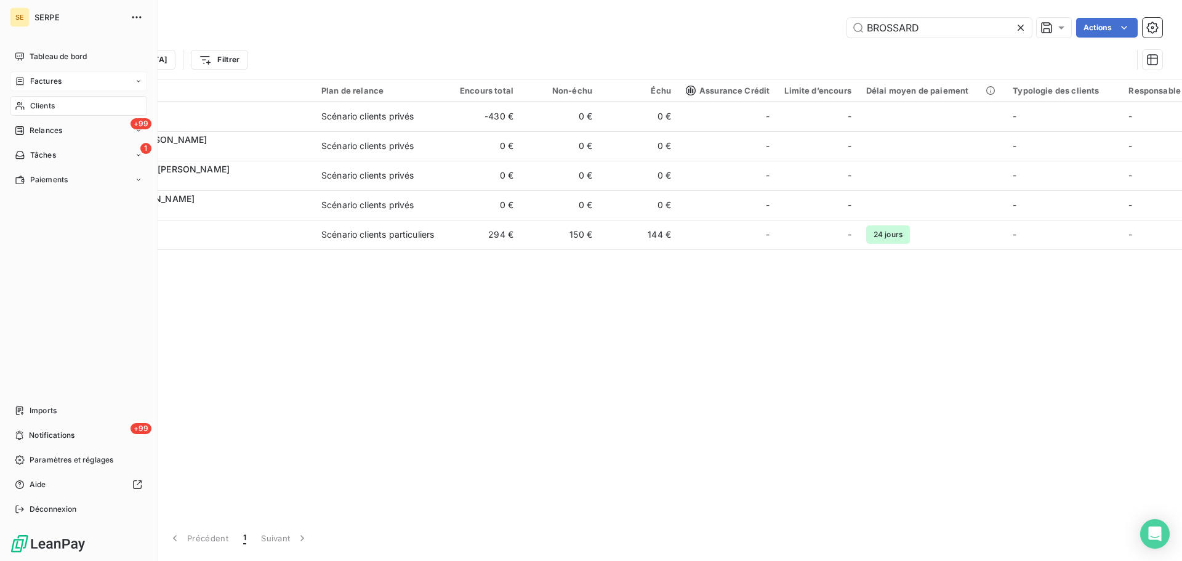
click at [44, 100] on div "Clients" at bounding box center [78, 106] width 137 height 20
click at [54, 82] on span "Factures" at bounding box center [45, 81] width 31 height 11
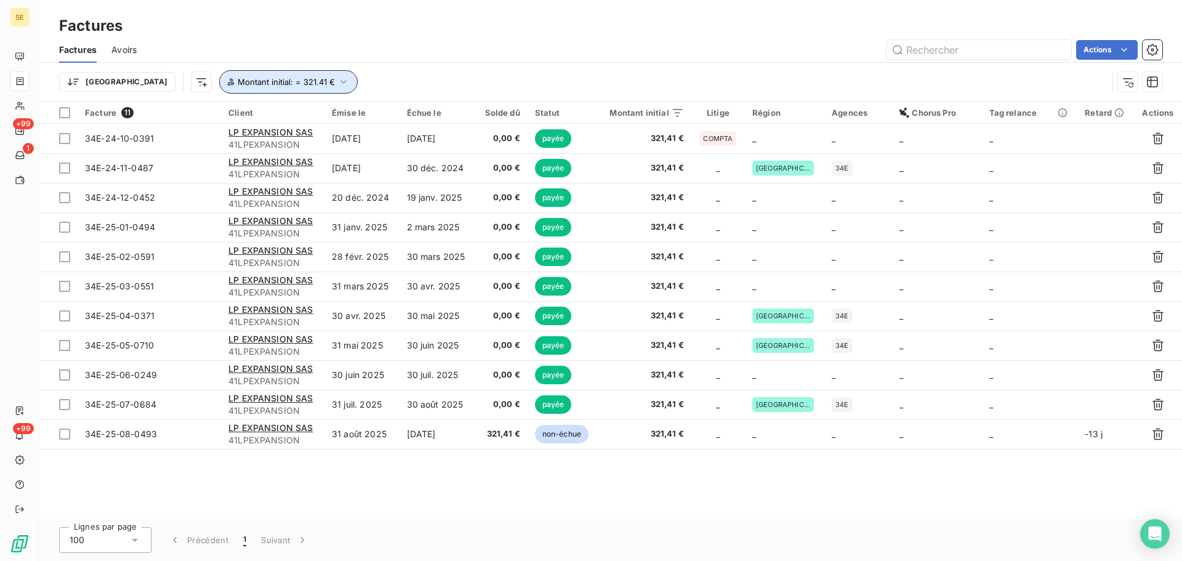
click at [238, 78] on span "Montant initial : = 321.41 €" at bounding box center [286, 82] width 97 height 10
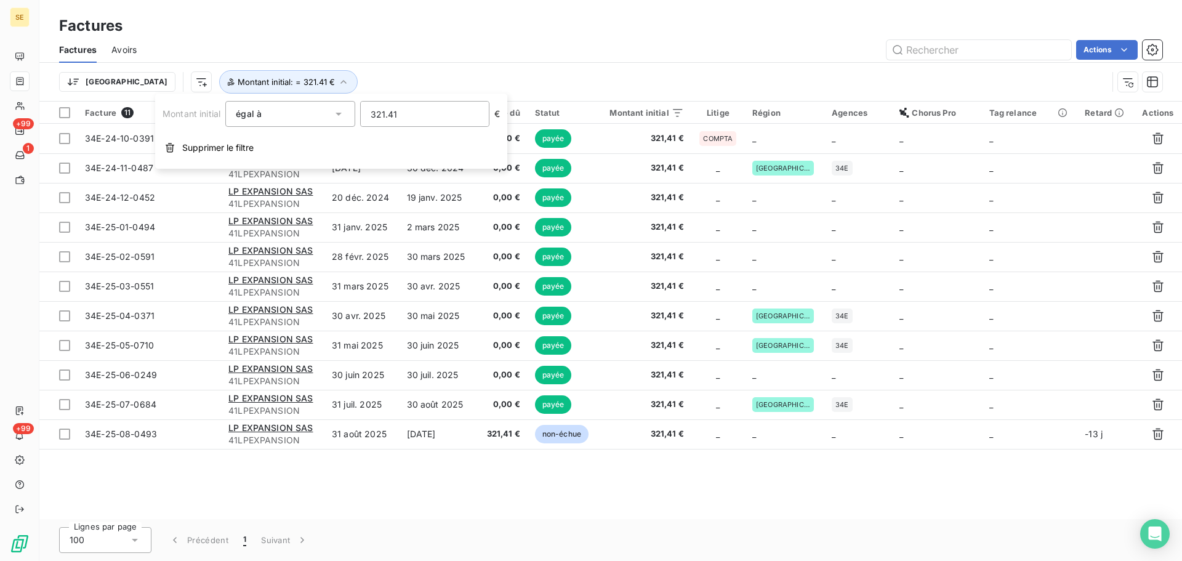
drag, startPoint x: 399, startPoint y: 117, endPoint x: 354, endPoint y: 110, distance: 45.4
click at [354, 110] on div "Montant initial égal à eq 321.41 €" at bounding box center [331, 114] width 337 height 26
click at [206, 154] on button "Supprimer le filtre" at bounding box center [331, 147] width 352 height 27
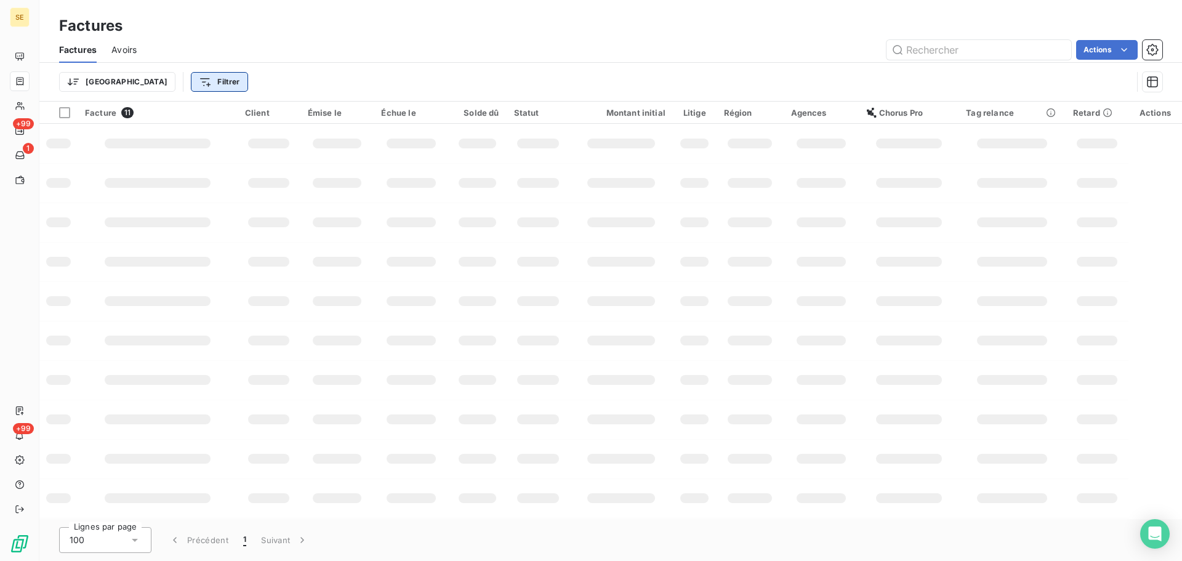
click at [163, 89] on html "SE +99 1 +99 Factures Factures Avoirs Actions Trier Filtrer Facture 11 Client É…" at bounding box center [591, 280] width 1182 height 561
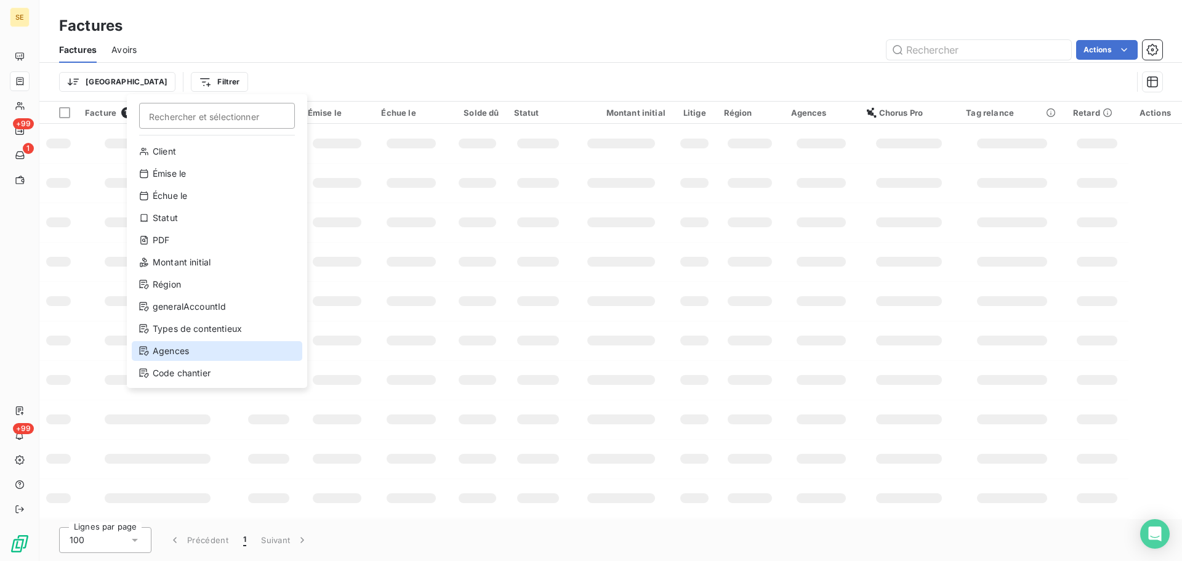
click at [163, 356] on div "Agences" at bounding box center [217, 351] width 171 height 20
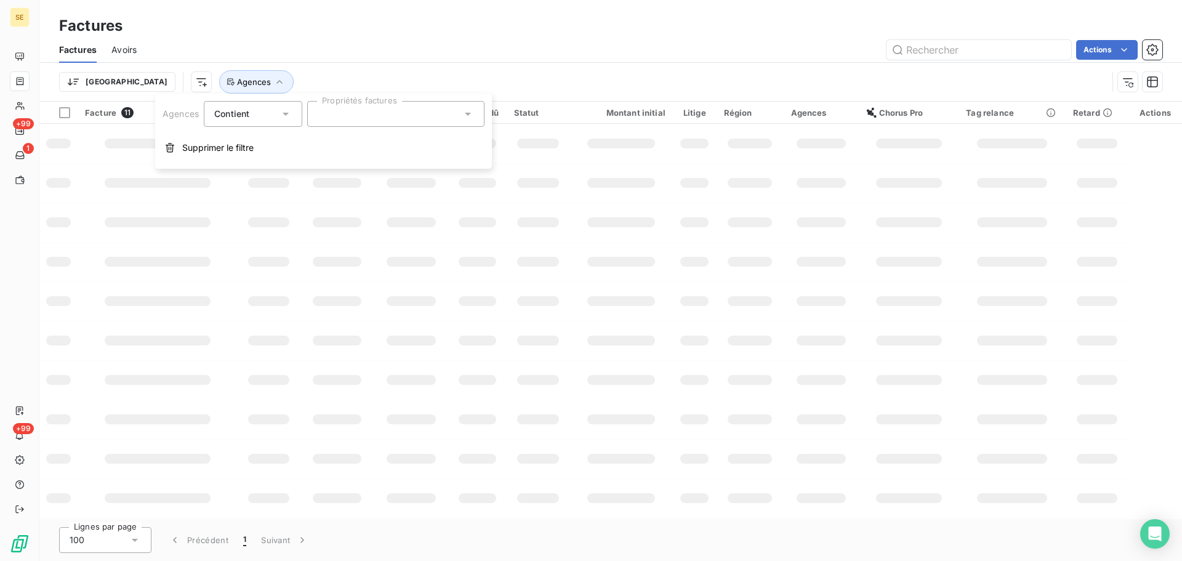
click at [345, 121] on div at bounding box center [395, 114] width 177 height 26
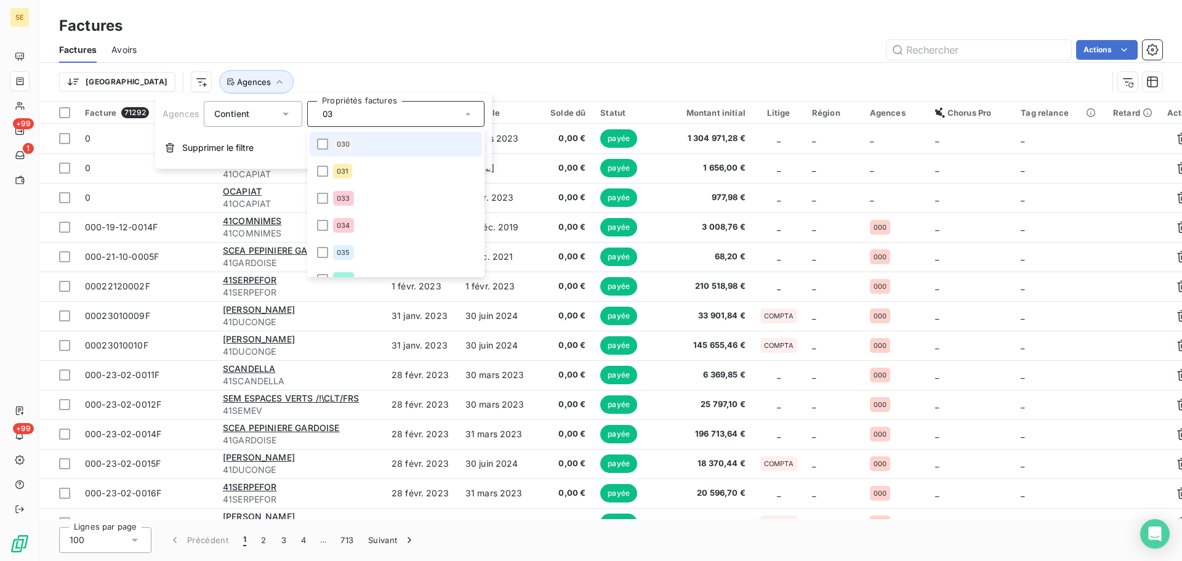
type input "033"
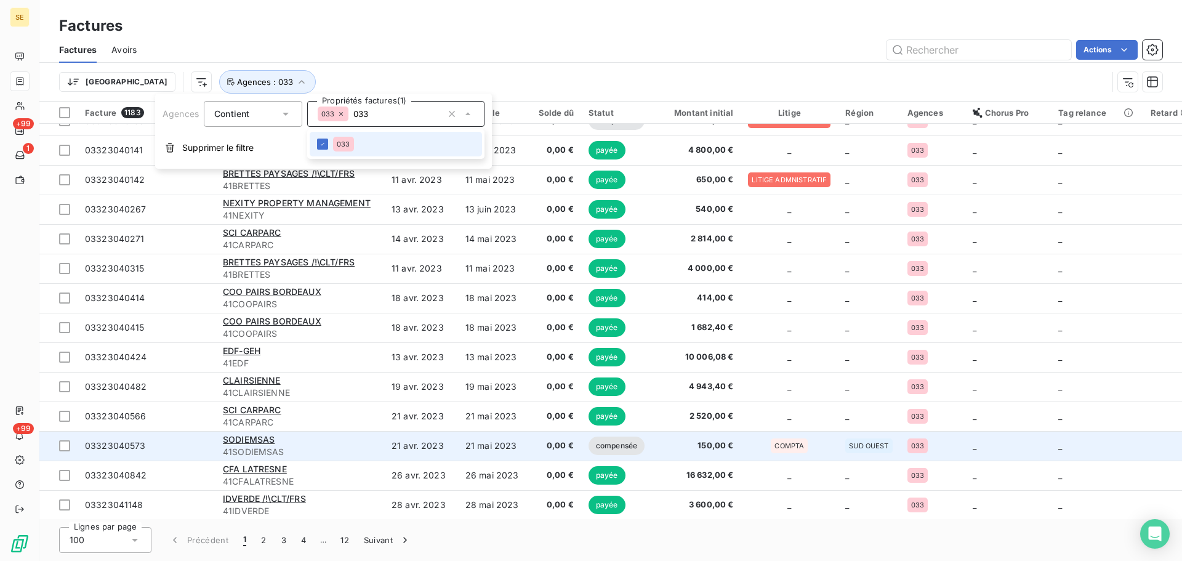
scroll to position [985, 0]
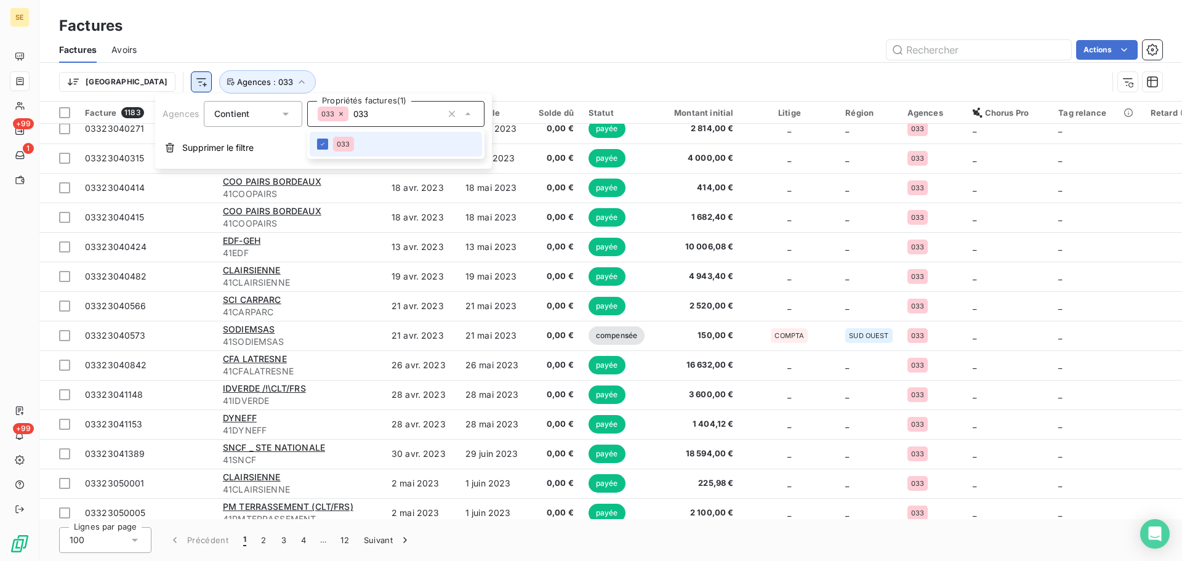
click at [132, 81] on html "SE +99 1 +99 Factures Factures Avoirs Actions Trier Agences : 033 Facture 1183 …" at bounding box center [591, 280] width 1182 height 561
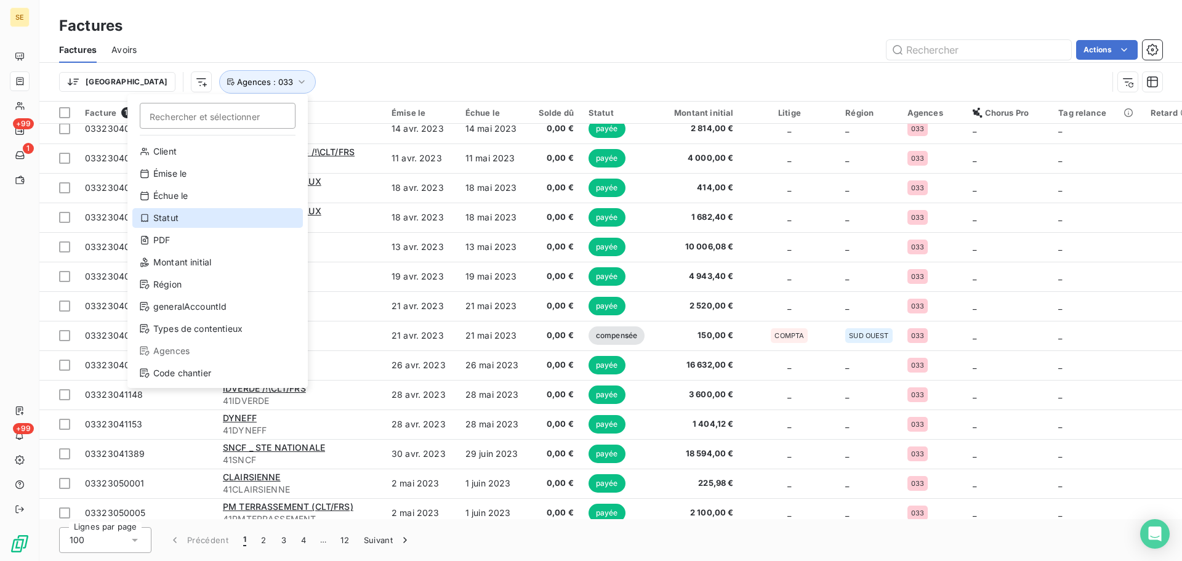
click at [183, 227] on div "Statut" at bounding box center [217, 218] width 171 height 20
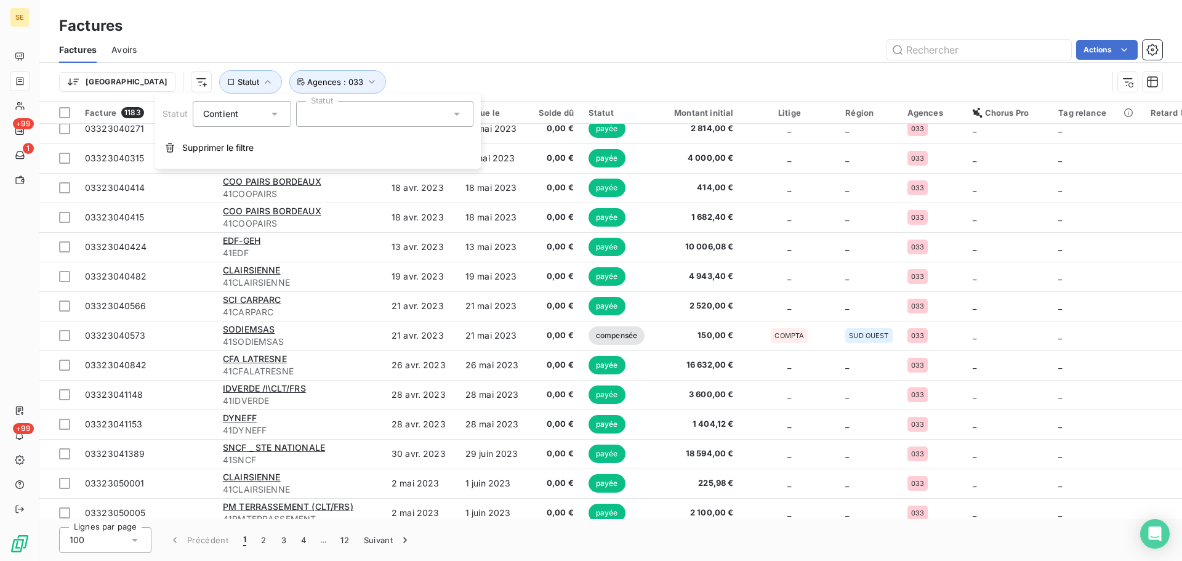
click at [410, 107] on div at bounding box center [384, 114] width 177 height 26
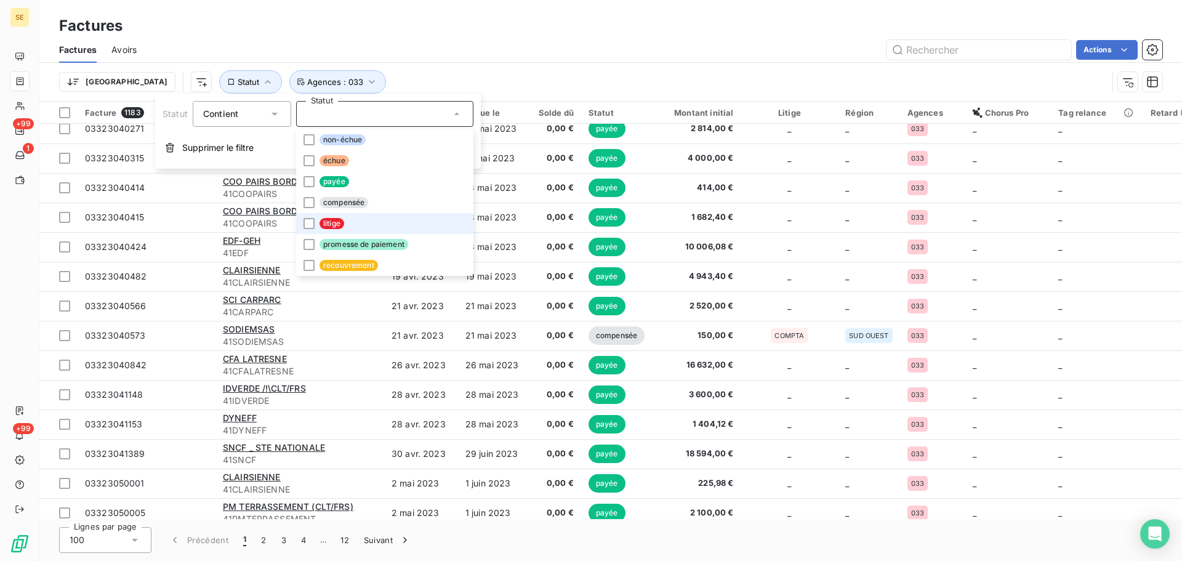
click at [382, 223] on li "litige" at bounding box center [384, 223] width 177 height 21
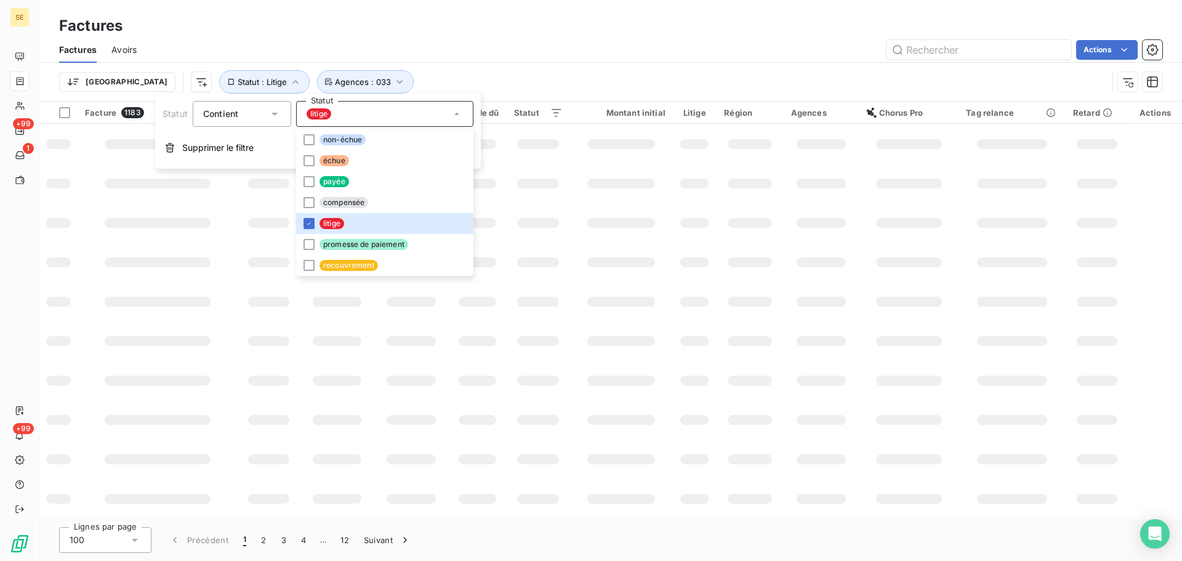
scroll to position [0, 0]
click at [494, 53] on div "Actions" at bounding box center [656, 50] width 1011 height 20
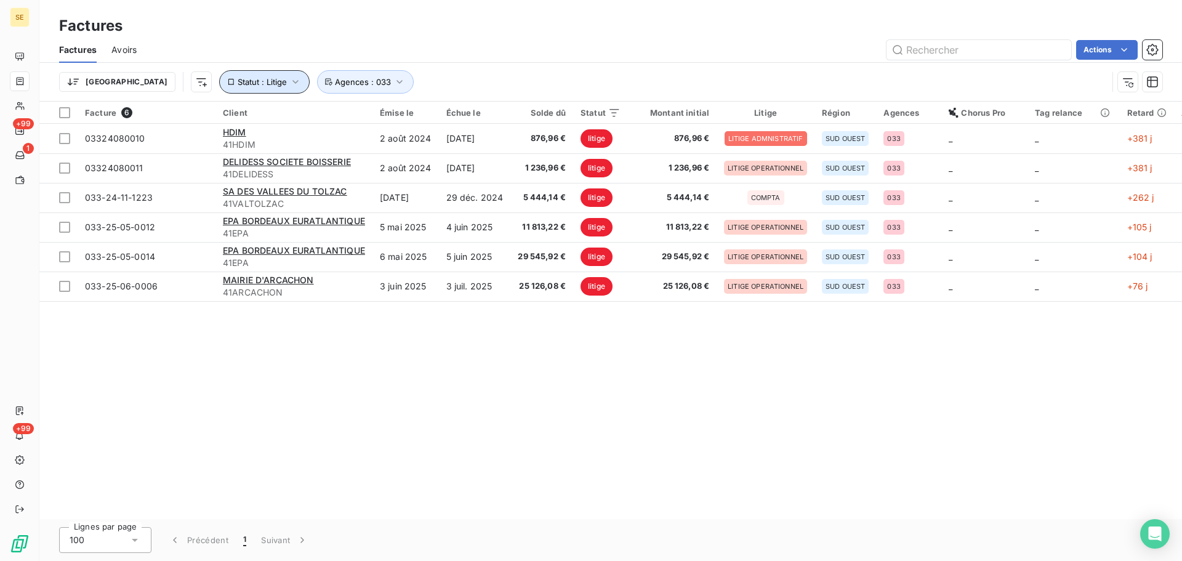
click at [238, 82] on span "Statut : Litige" at bounding box center [262, 82] width 49 height 10
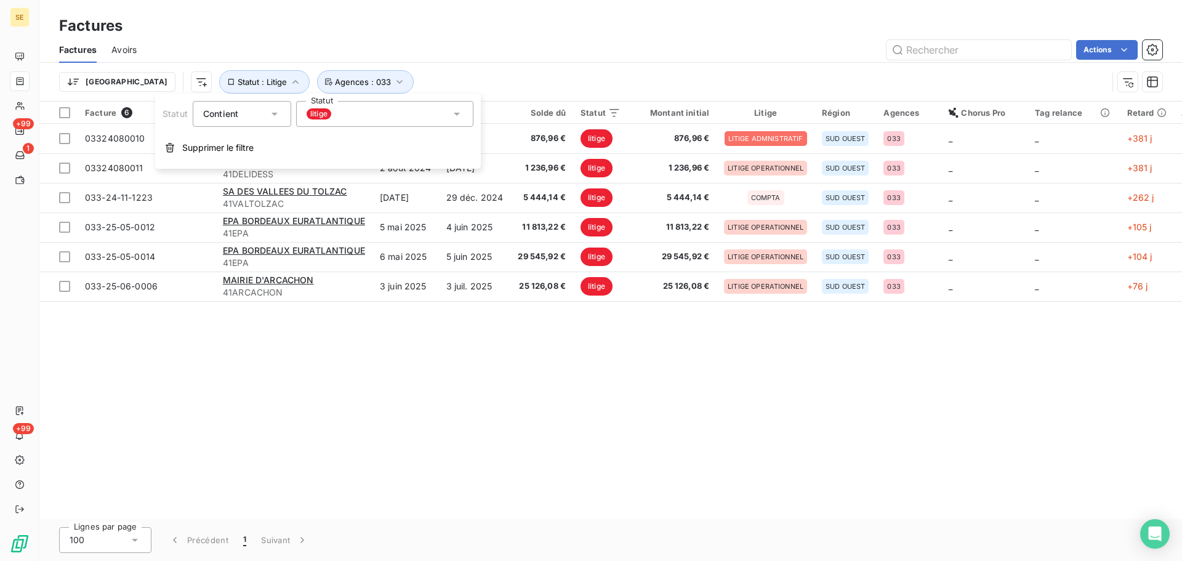
click at [341, 116] on div "litige" at bounding box center [384, 114] width 177 height 26
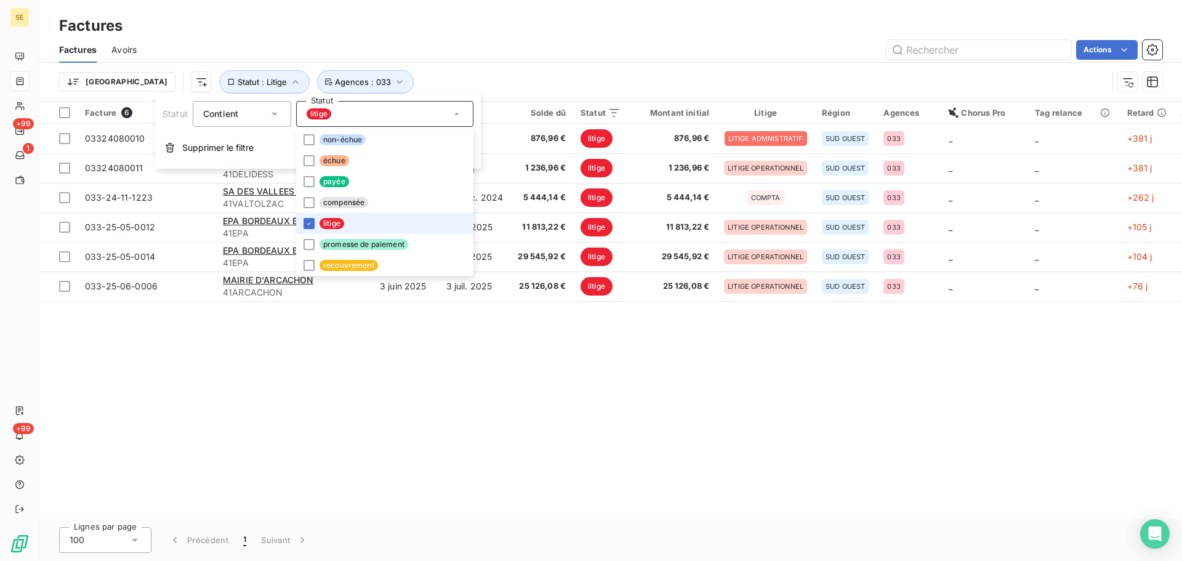
click at [336, 225] on span "litige" at bounding box center [331, 223] width 25 height 11
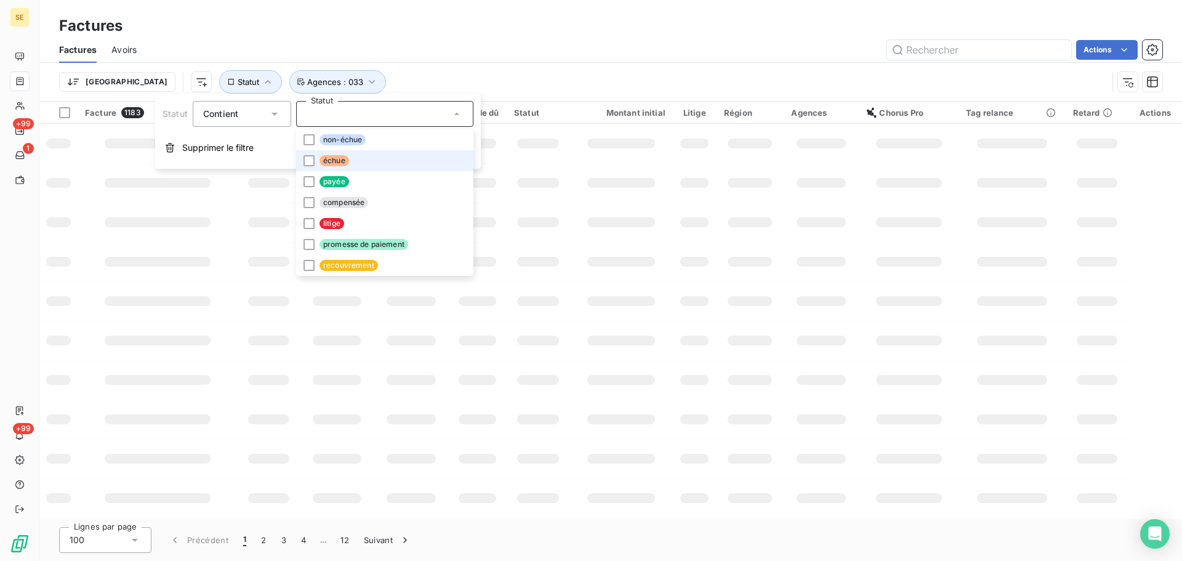
click at [332, 164] on span "échue" at bounding box center [334, 160] width 30 height 11
click at [375, 75] on div "Trier Statut : Échu Agences : 033" at bounding box center [583, 81] width 1048 height 23
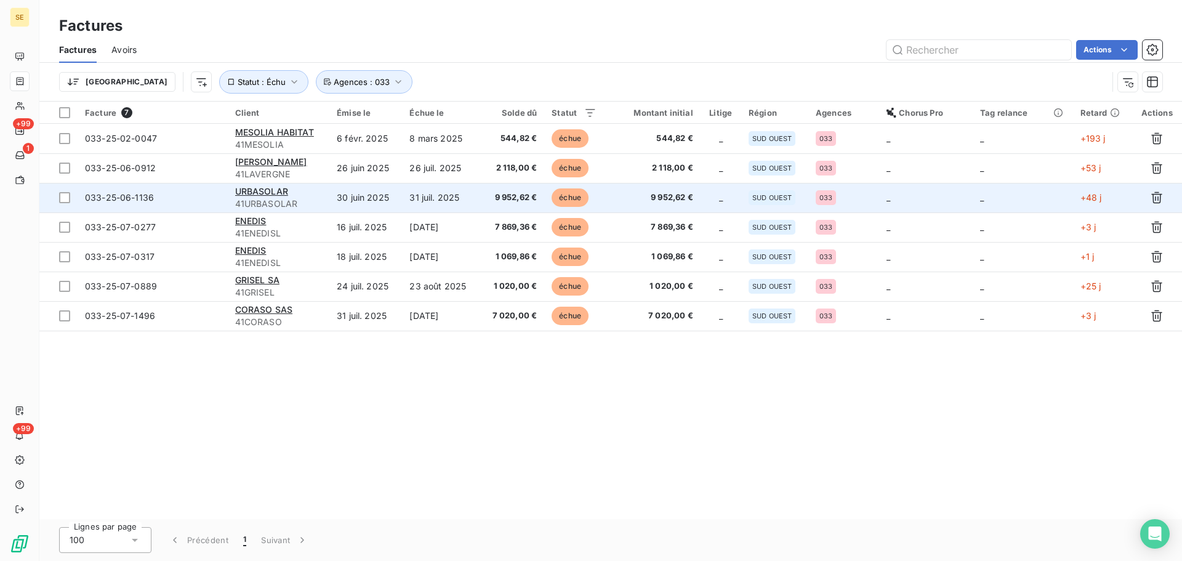
click at [296, 209] on span "41URBASOLAR" at bounding box center [278, 204] width 87 height 12
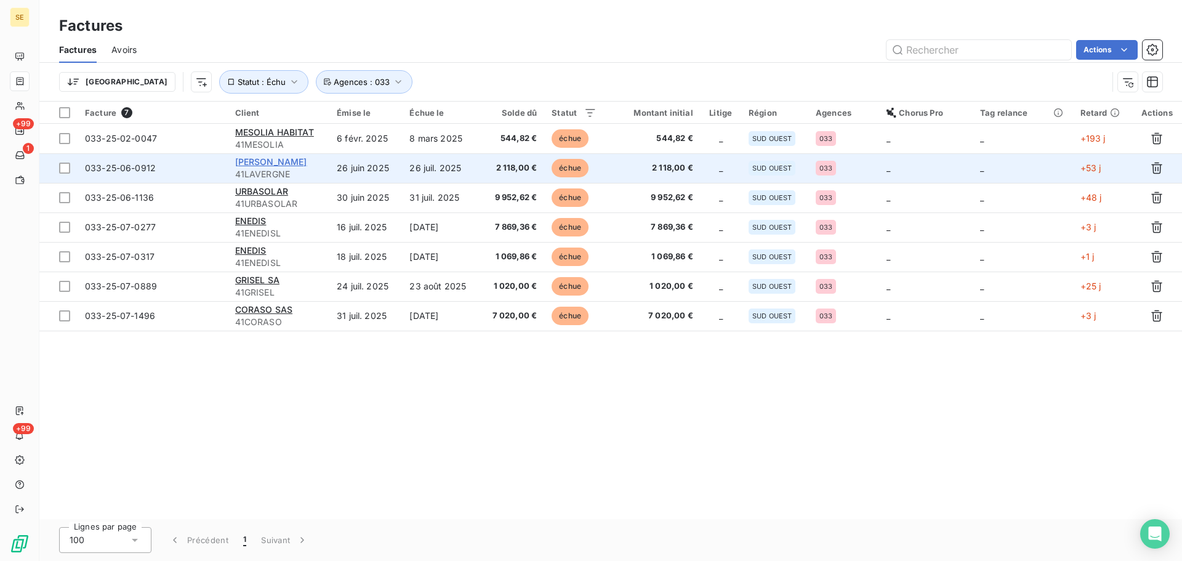
click at [284, 161] on span "[PERSON_NAME]" at bounding box center [271, 161] width 72 height 10
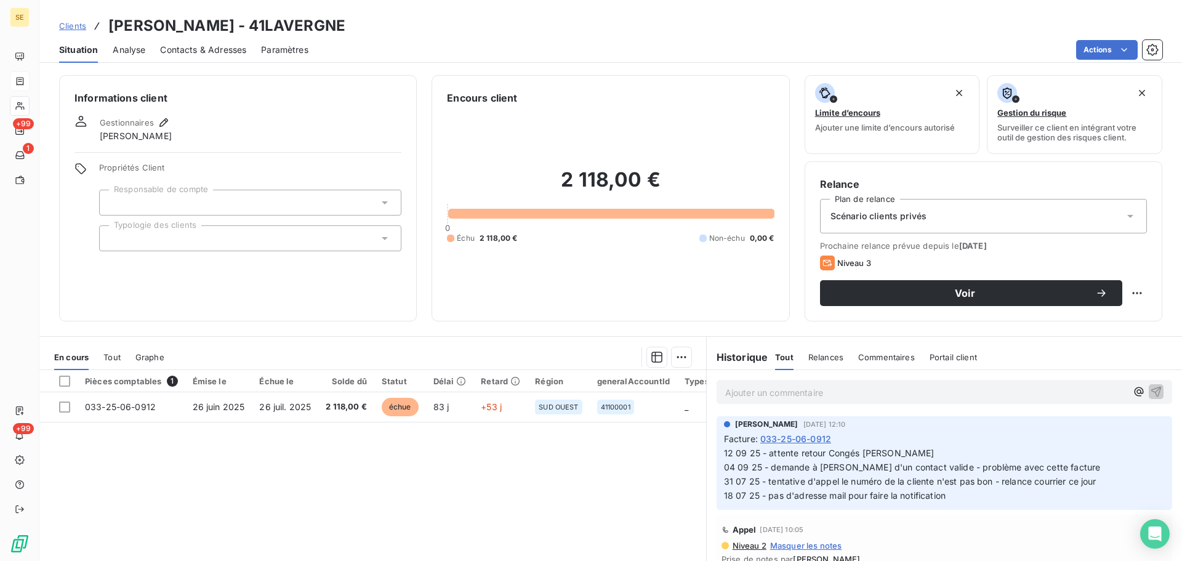
click at [885, 458] on p "12 09 25 - attente retour Congés [PERSON_NAME] 04 09 25 - demande à [PERSON_NAM…" at bounding box center [944, 474] width 441 height 57
click at [885, 449] on span "12 09 25 - attente retour Congés [PERSON_NAME] 04 09 25 - demande à [PERSON_NAM…" at bounding box center [1052, 474] width 657 height 53
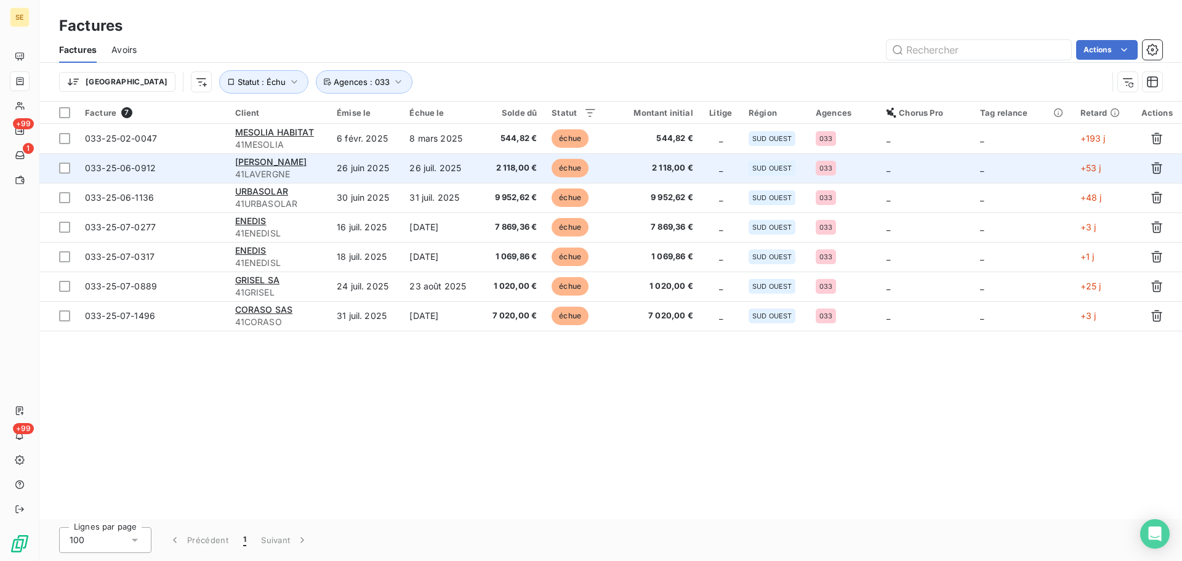
click at [295, 176] on span "41LAVERGNE" at bounding box center [278, 174] width 87 height 12
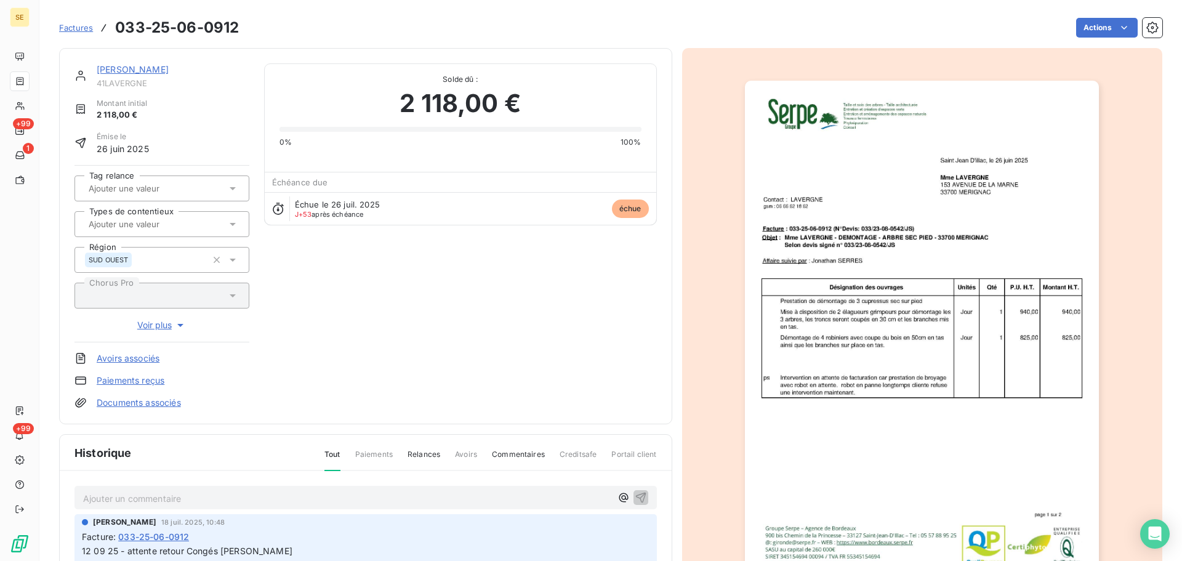
click at [131, 68] on link "[PERSON_NAME]" at bounding box center [133, 69] width 72 height 10
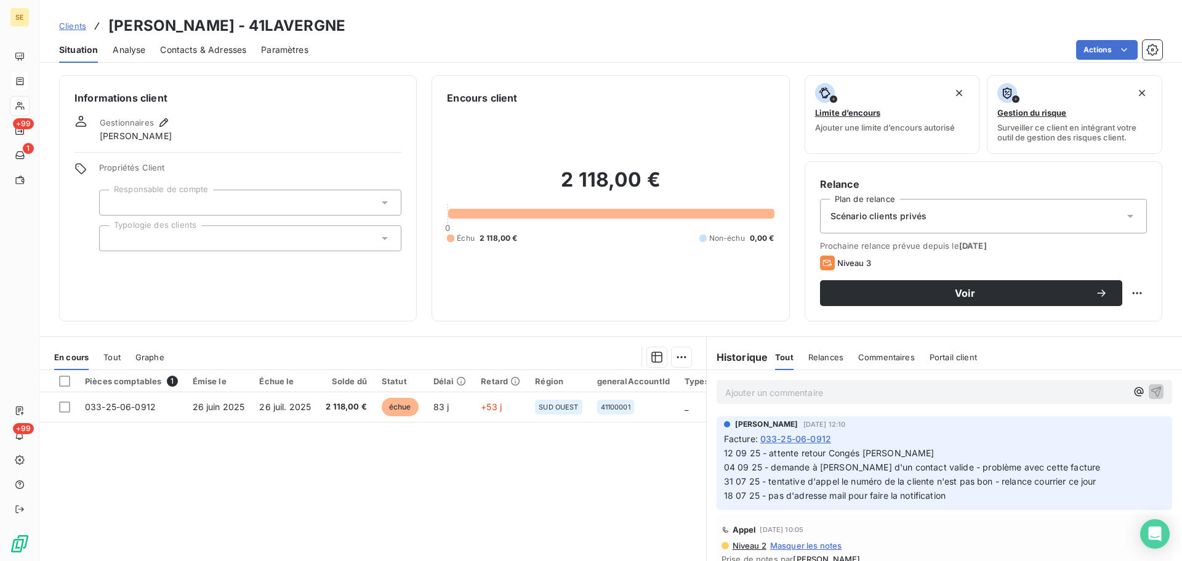
click at [224, 52] on span "Contacts & Adresses" at bounding box center [203, 50] width 86 height 12
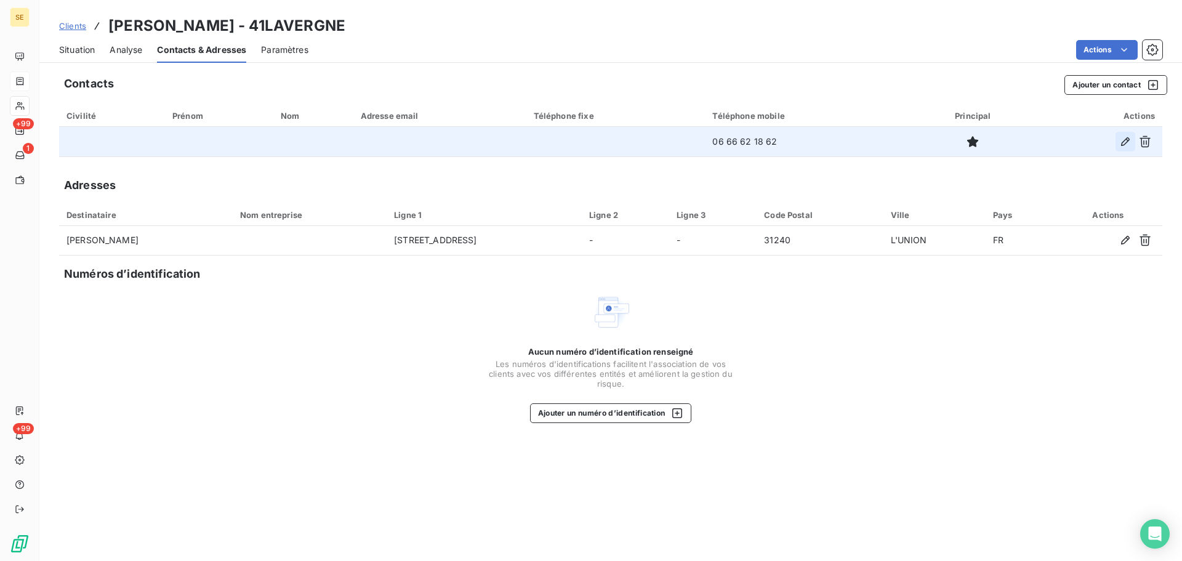
click at [1123, 143] on icon "button" at bounding box center [1125, 141] width 12 height 12
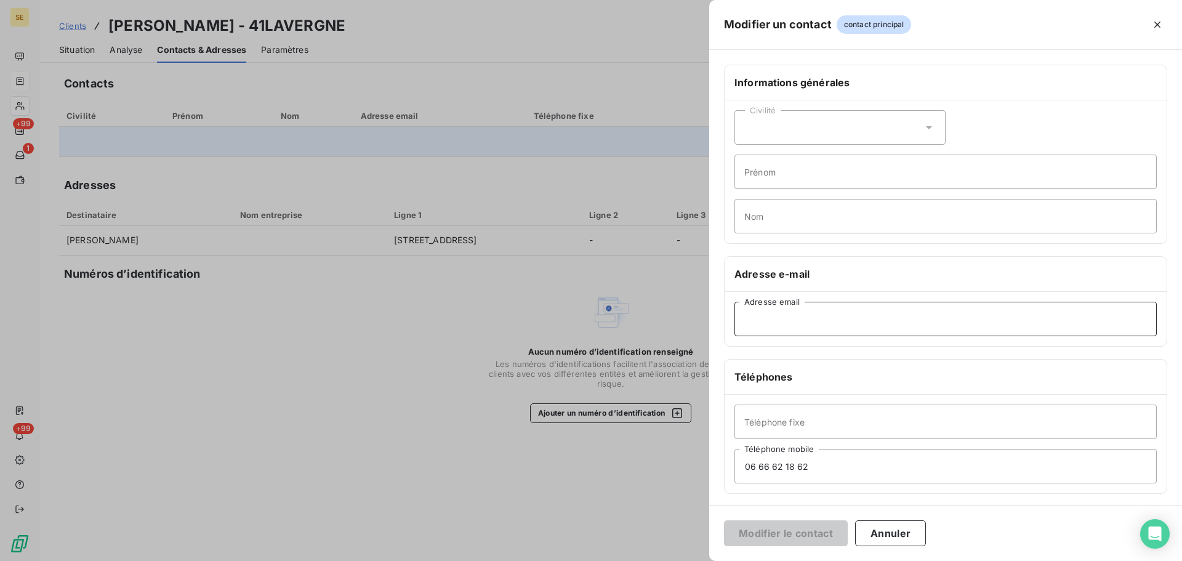
click at [886, 311] on input "Adresse email" at bounding box center [945, 319] width 422 height 34
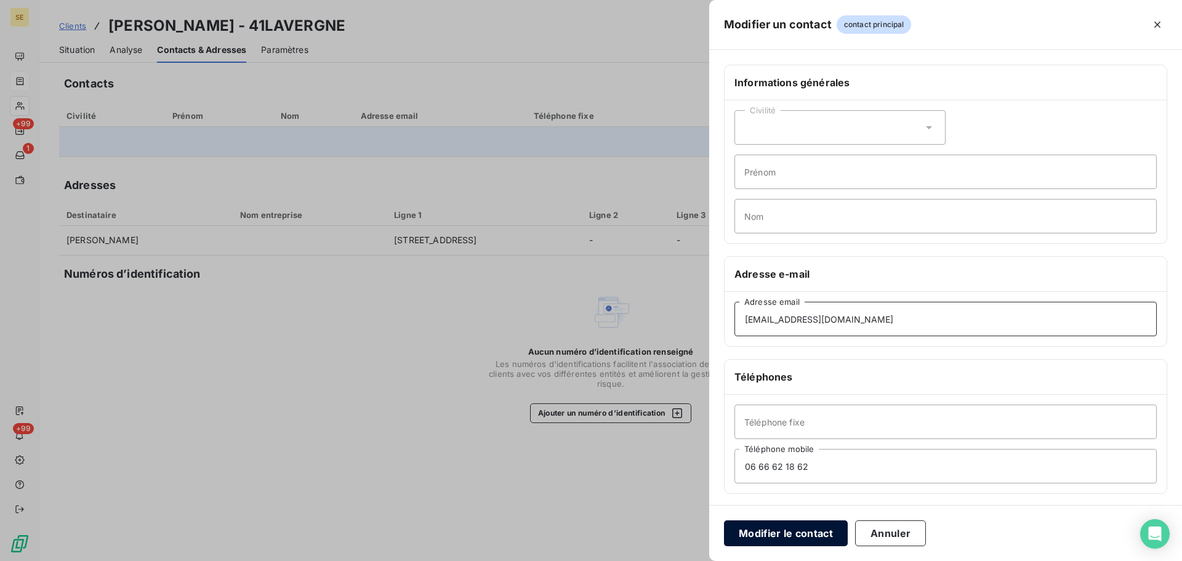
type input "[EMAIL_ADDRESS][DOMAIN_NAME]"
click at [816, 534] on button "Modifier le contact" at bounding box center [786, 533] width 124 height 26
